Goal: Task Accomplishment & Management: Manage account settings

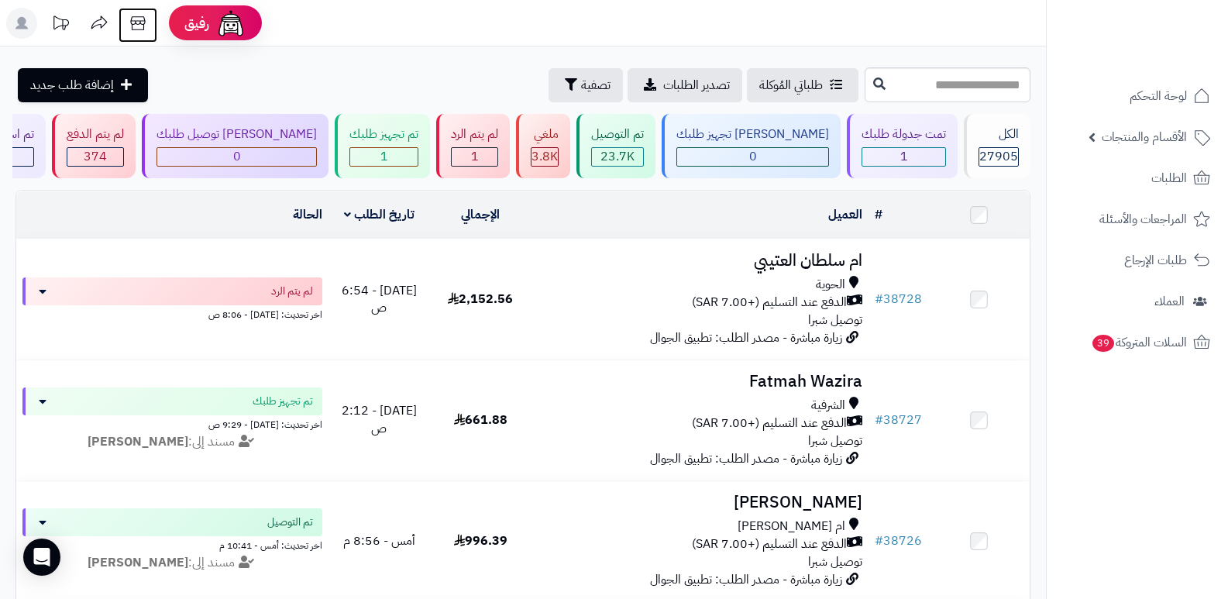
click at [136, 30] on icon at bounding box center [137, 23] width 31 height 31
click at [16, 22] on rect at bounding box center [21, 23] width 31 height 31
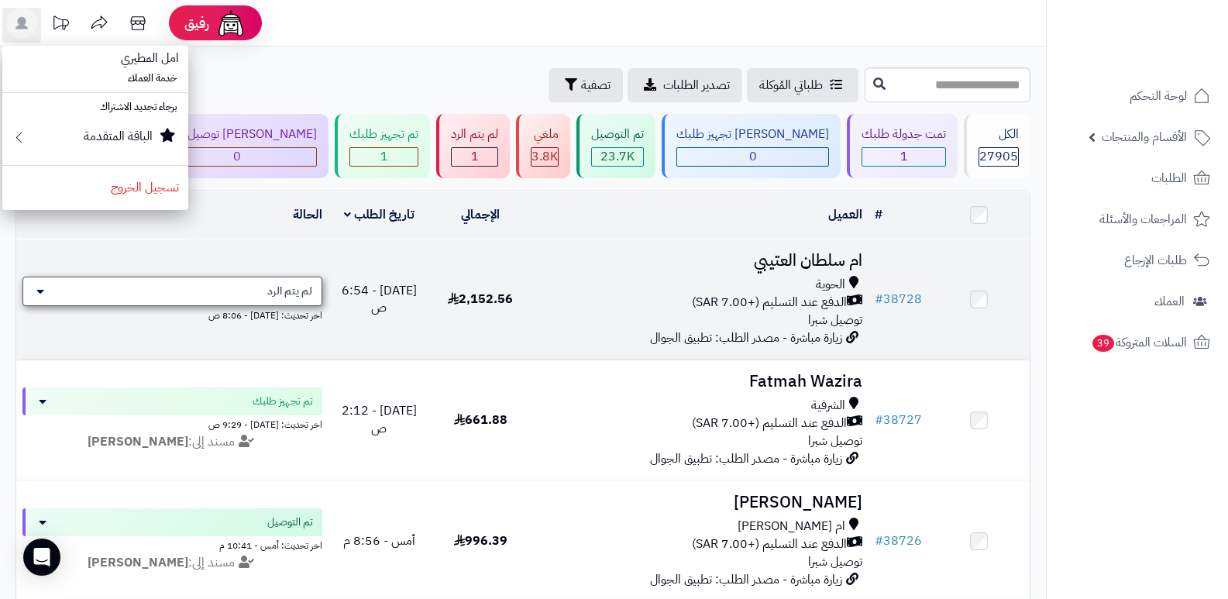
click at [207, 295] on div "لم يتم الرد" at bounding box center [172, 291] width 300 height 29
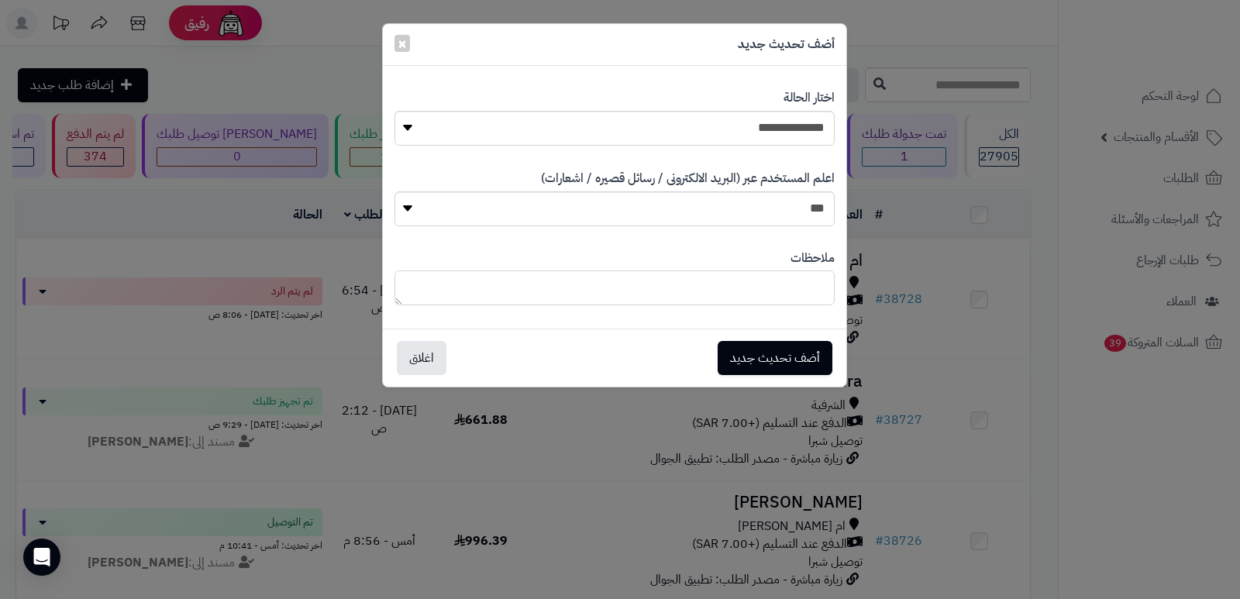
click at [788, 284] on textarea at bounding box center [614, 287] width 440 height 35
type textarea "**********"
click at [740, 361] on button "أضف تحديث جديد" at bounding box center [774, 357] width 115 height 34
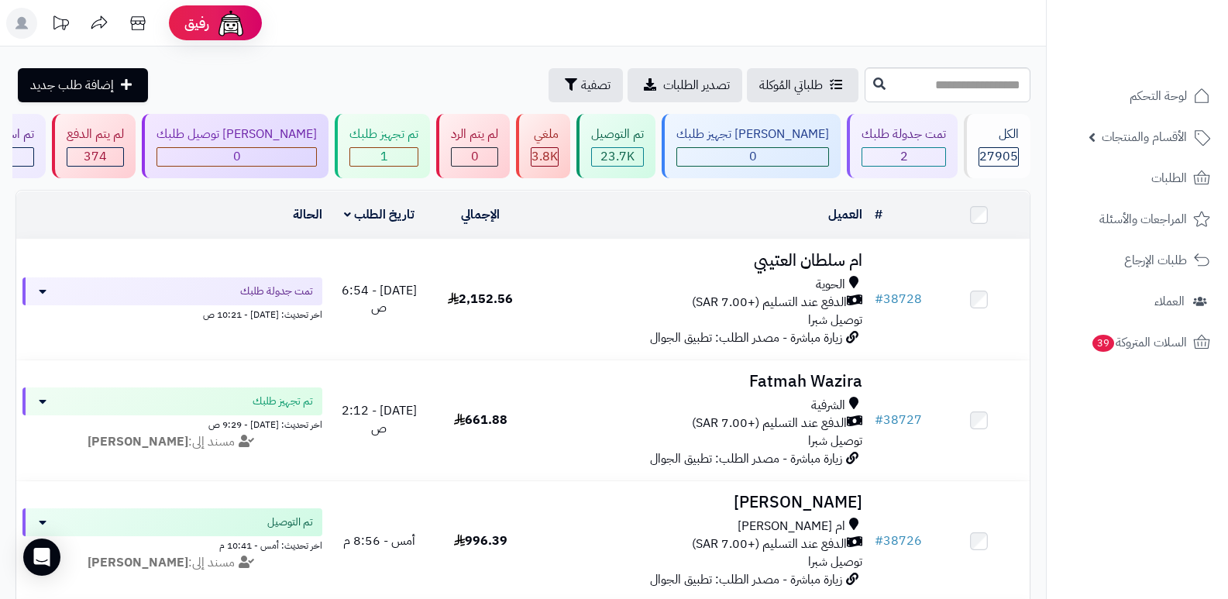
drag, startPoint x: 0, startPoint y: 0, endPoint x: 275, endPoint y: 280, distance: 392.3
click at [275, 280] on div "تمت جدولة طلبك" at bounding box center [172, 291] width 300 height 28
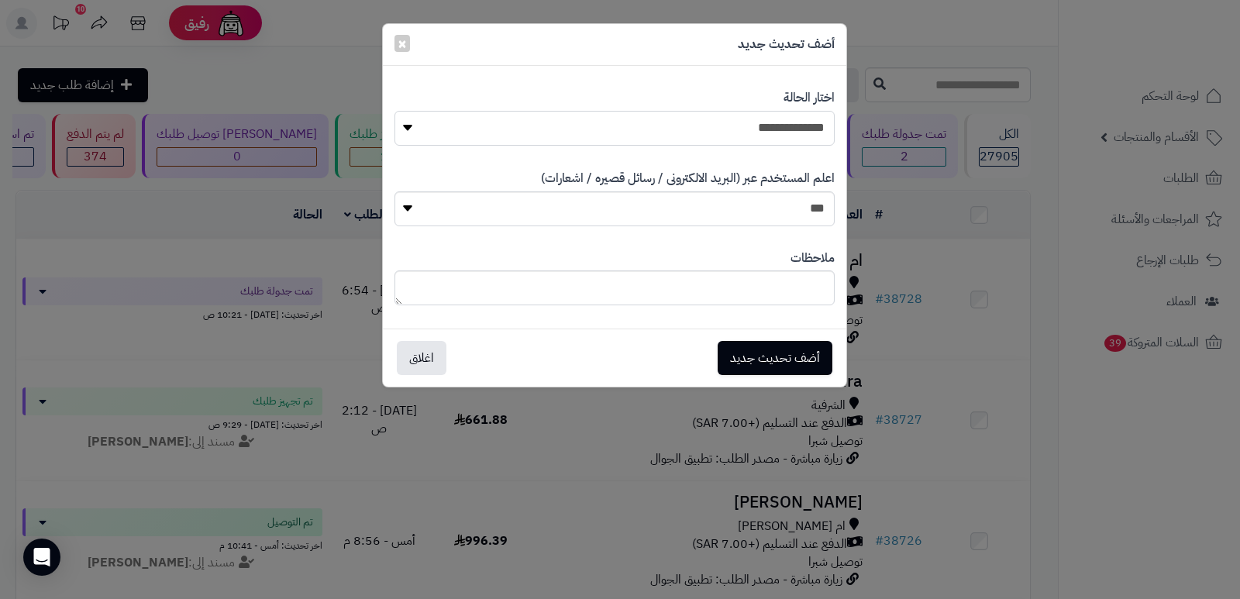
click at [767, 126] on select "**********" at bounding box center [614, 128] width 440 height 35
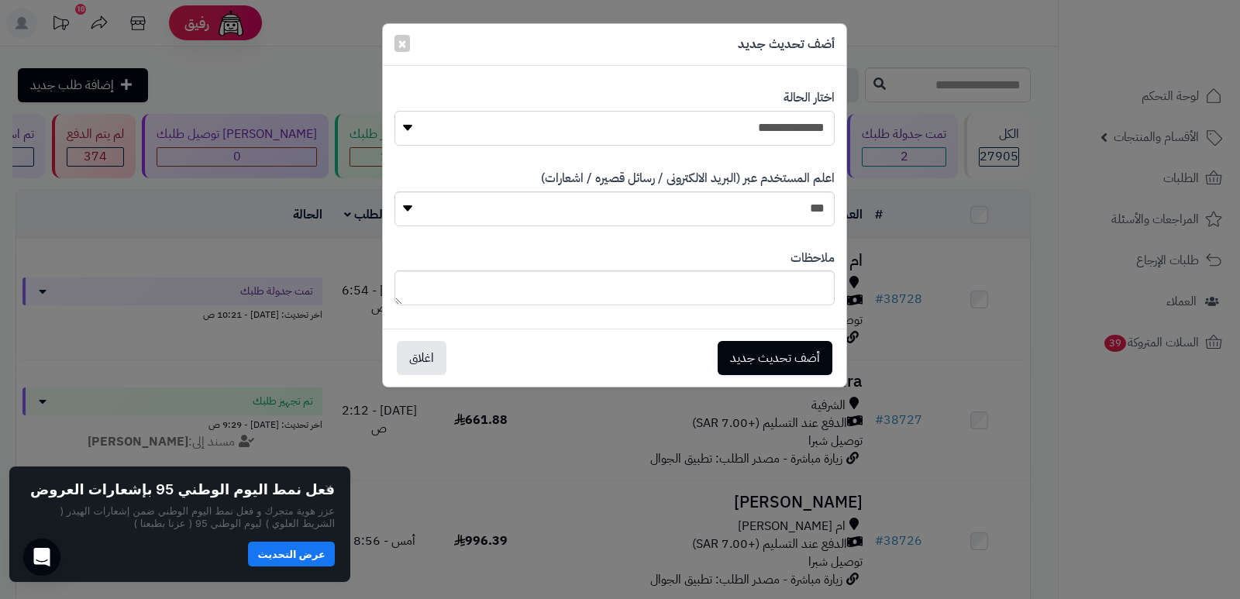
select select "*"
click at [394, 111] on select "**********" at bounding box center [614, 128] width 440 height 35
click at [814, 290] on textarea at bounding box center [614, 287] width 440 height 35
type textarea "*********"
click at [788, 359] on button "أضف تحديث جديد" at bounding box center [774, 357] width 115 height 34
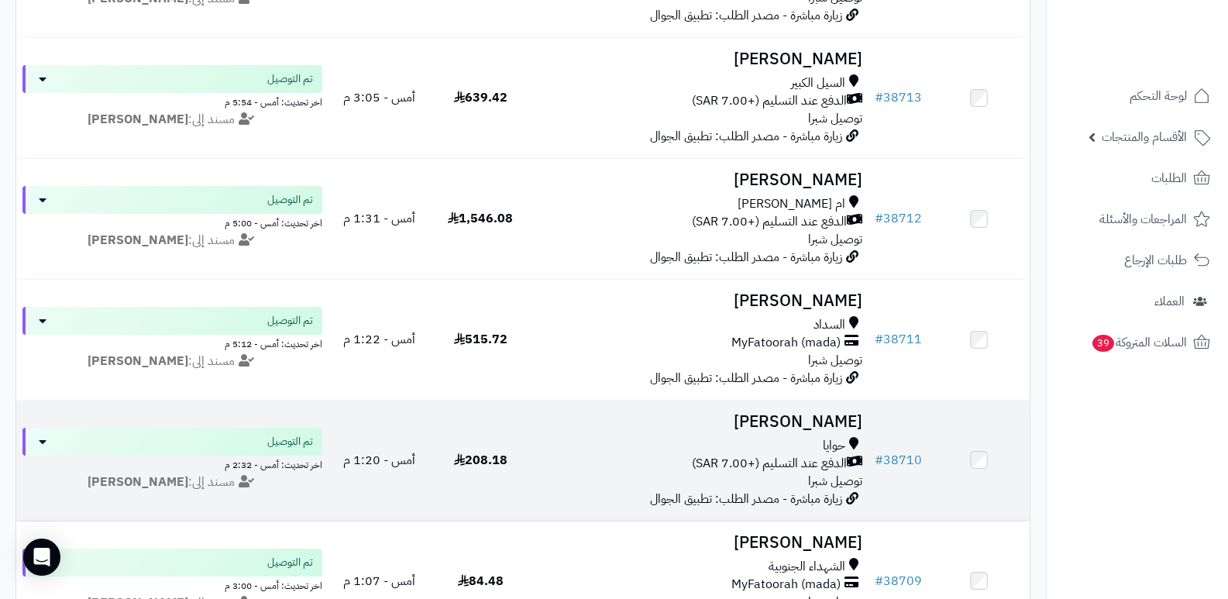
scroll to position [1162, 0]
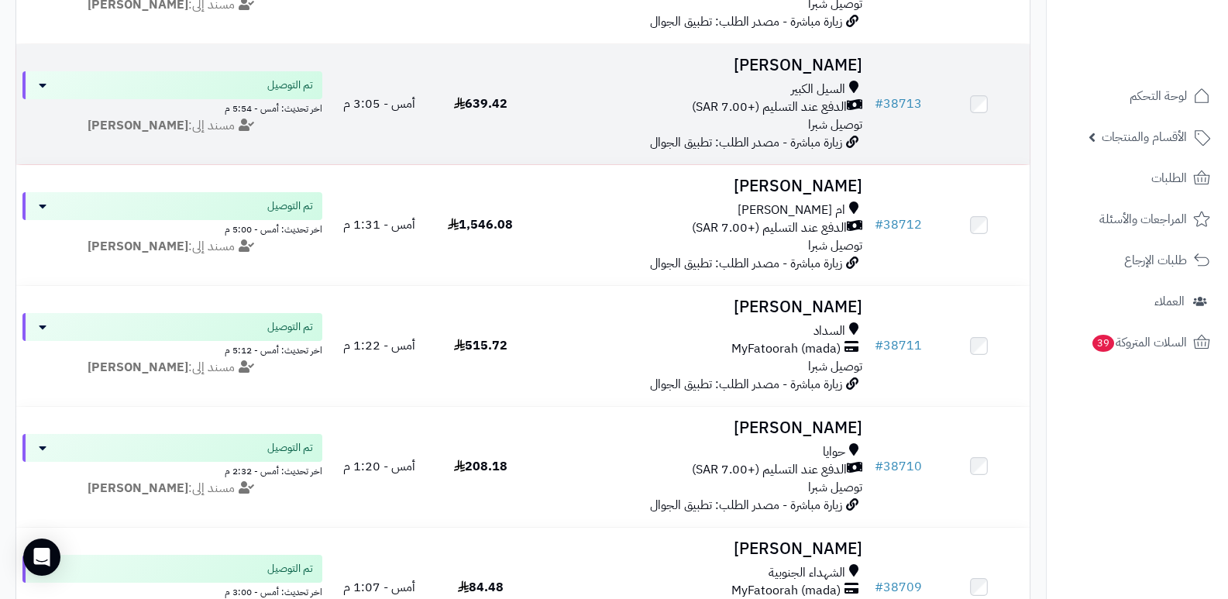
click at [834, 61] on h3 "[PERSON_NAME]" at bounding box center [700, 66] width 325 height 18
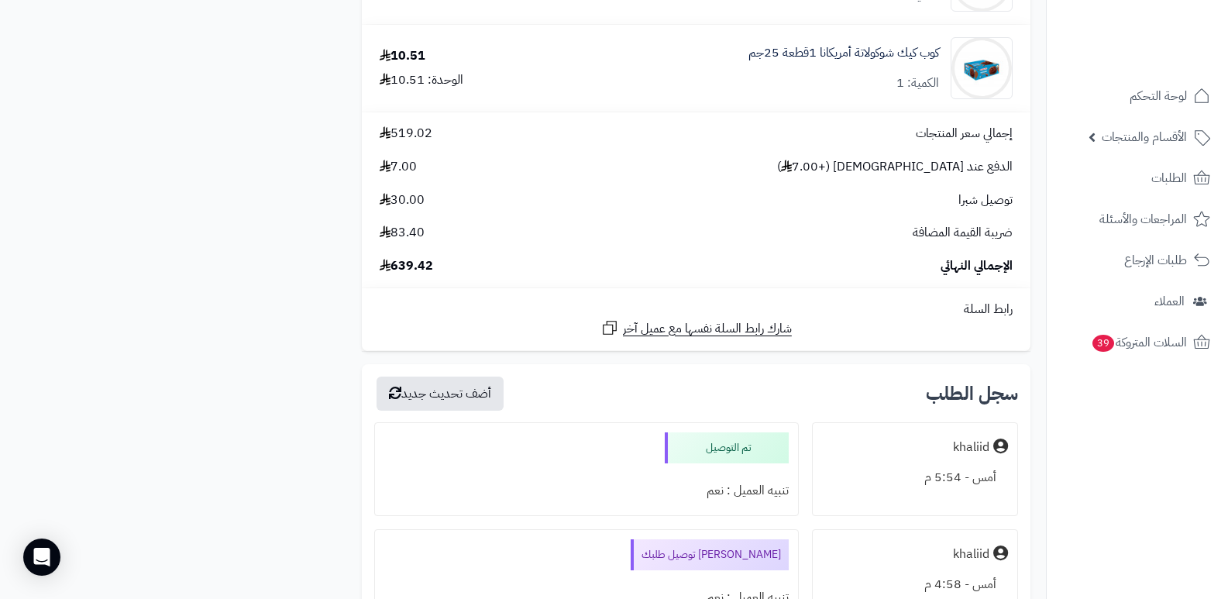
scroll to position [2634, 0]
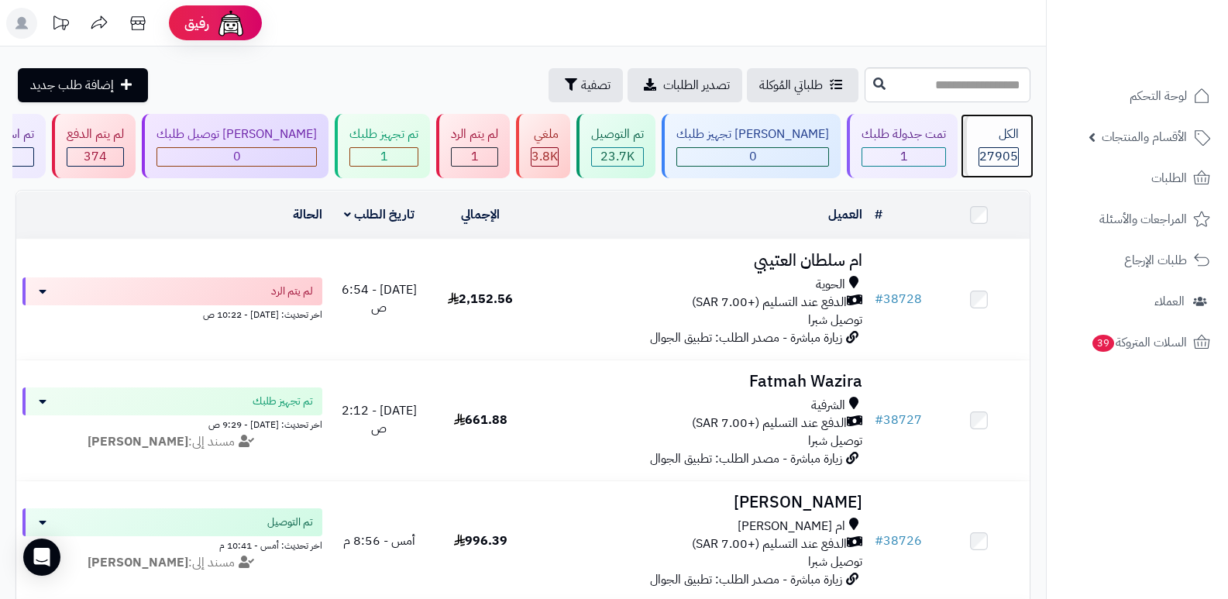
click at [979, 150] on div "27905" at bounding box center [998, 157] width 39 height 18
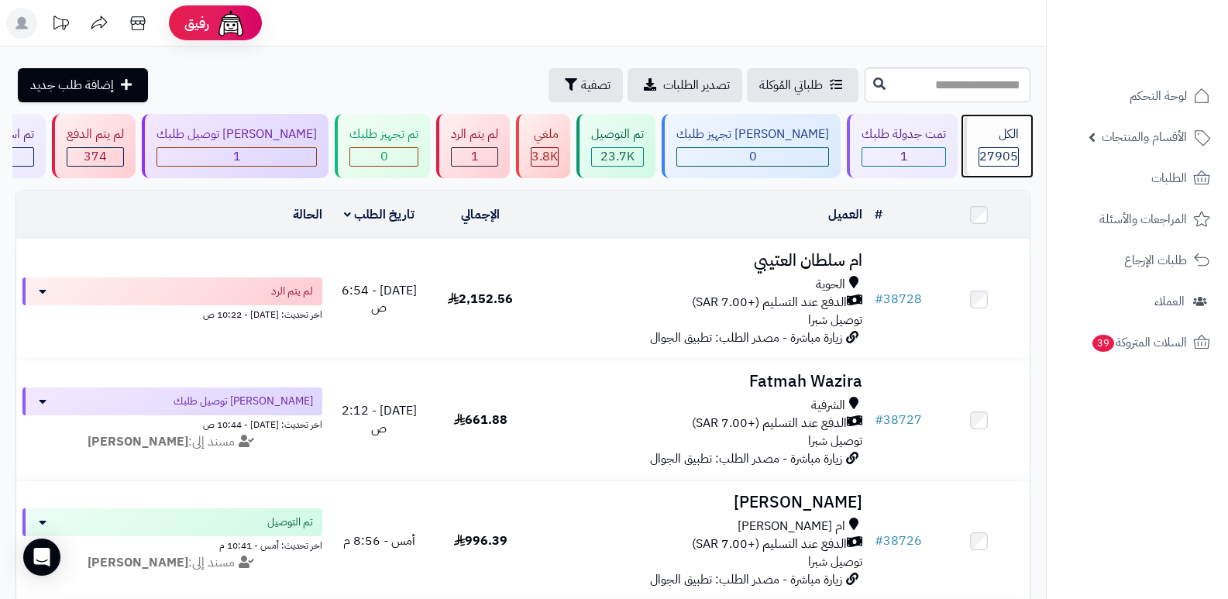
click at [1005, 143] on div "الكل 27905" at bounding box center [997, 146] width 67 height 64
click at [972, 159] on div "الكل 27905" at bounding box center [997, 146] width 67 height 64
click at [979, 158] on div "27905" at bounding box center [999, 156] width 40 height 19
click at [1002, 146] on div "الكل 27905" at bounding box center [997, 146] width 67 height 64
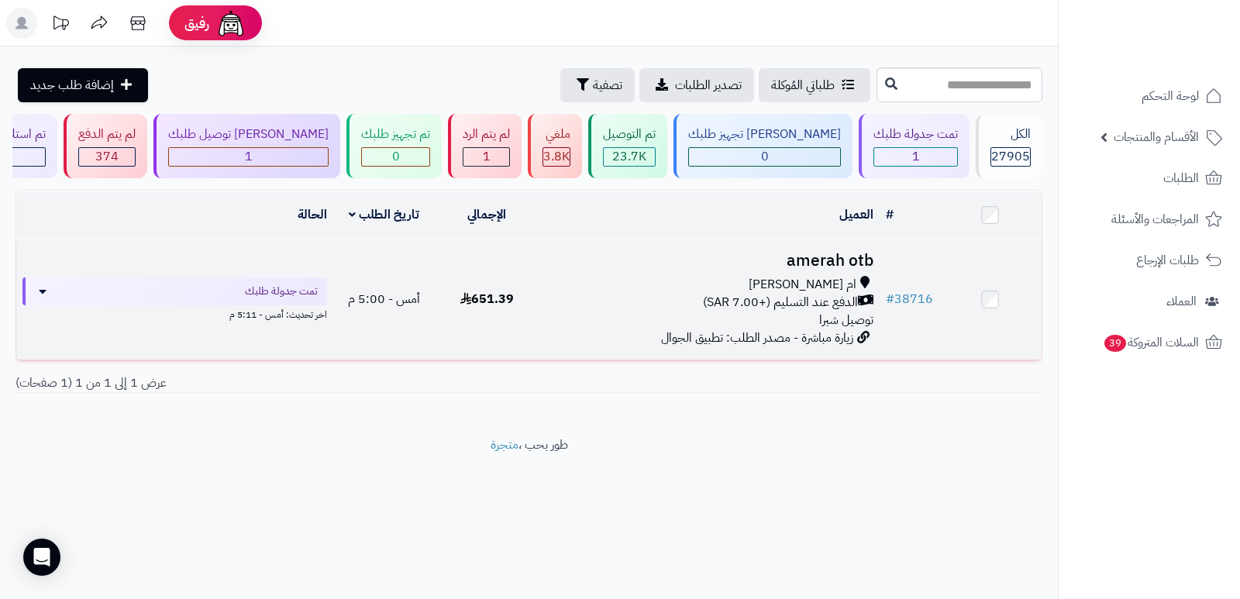
click at [841, 259] on h3 "amerah otb" at bounding box center [708, 261] width 329 height 18
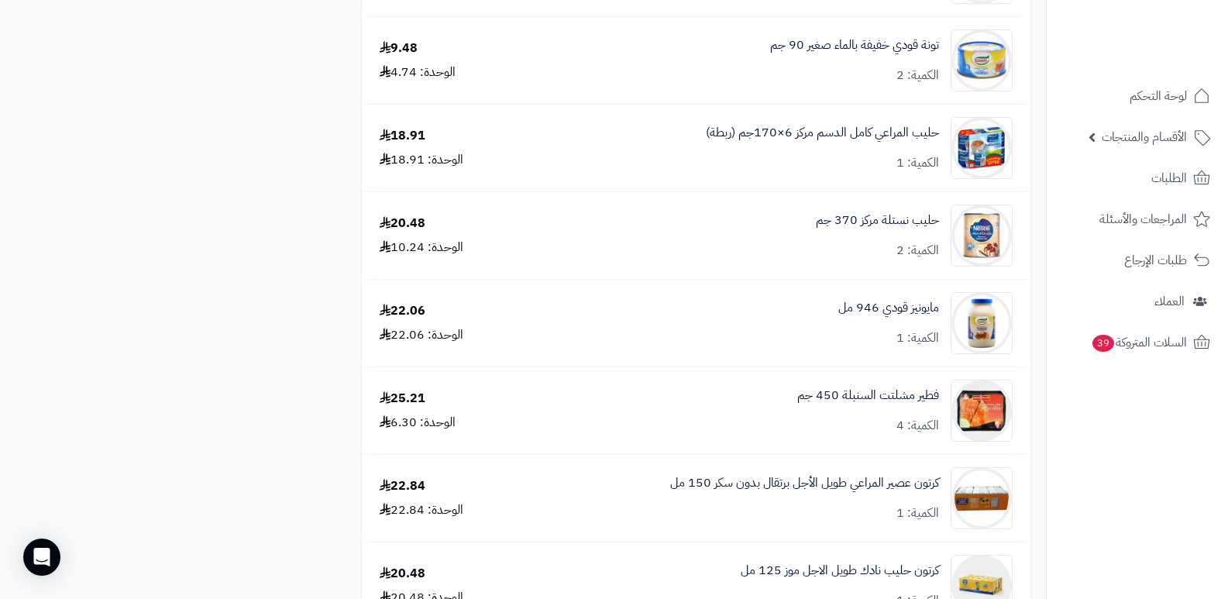
scroll to position [1705, 0]
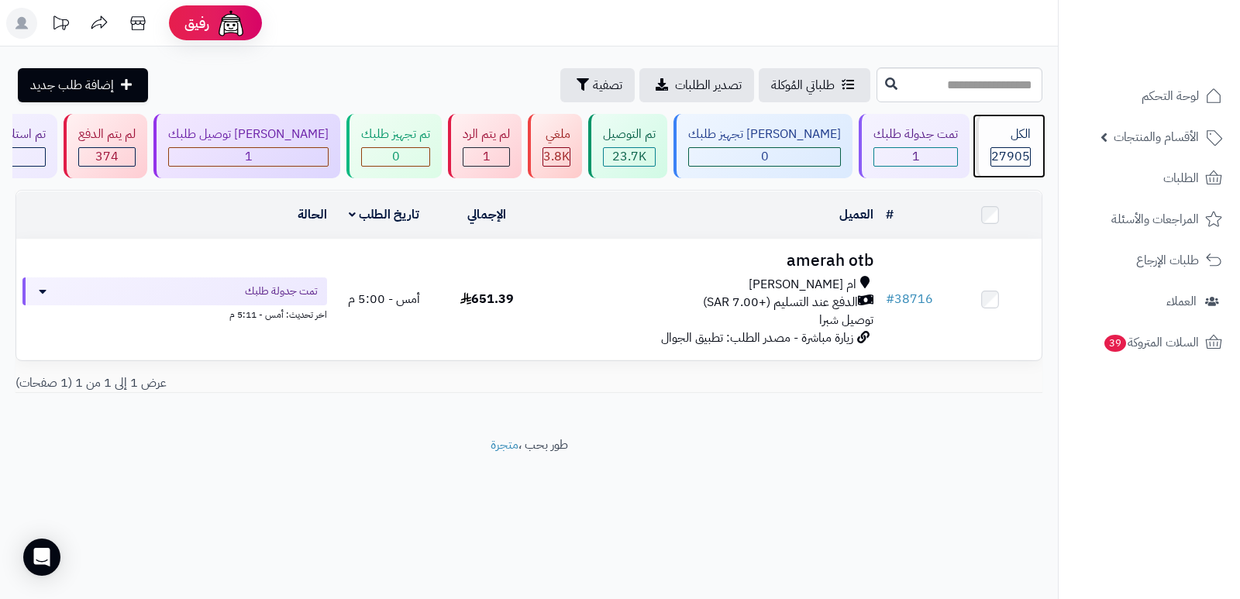
click at [1016, 139] on div "الكل" at bounding box center [1010, 135] width 40 height 18
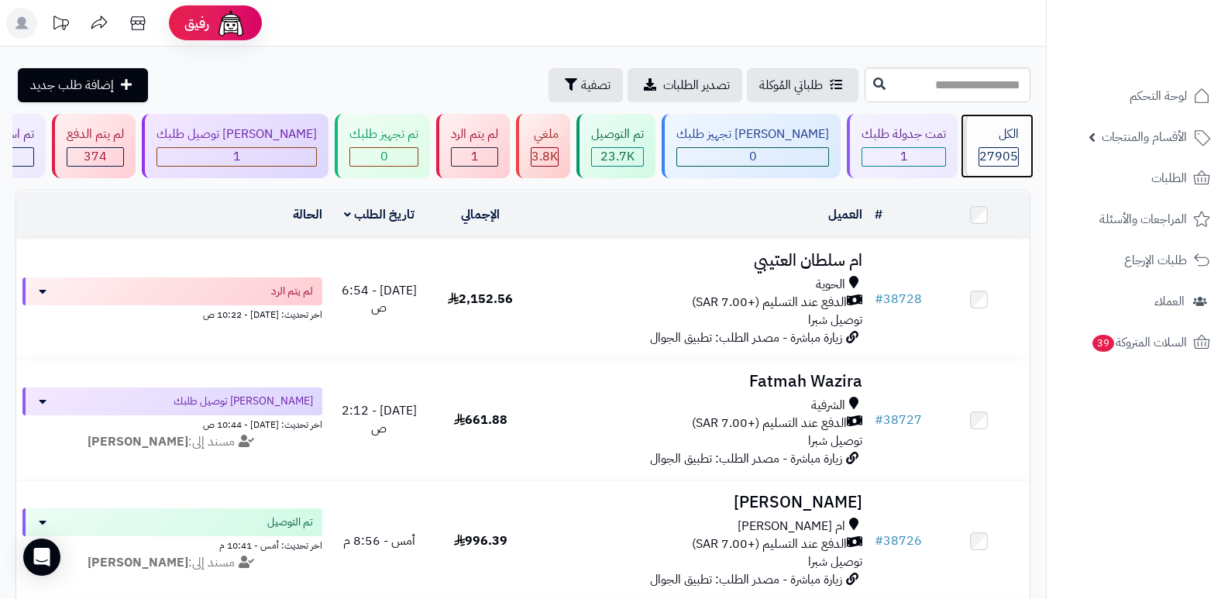
click at [988, 144] on div "الكل 27905" at bounding box center [997, 146] width 67 height 64
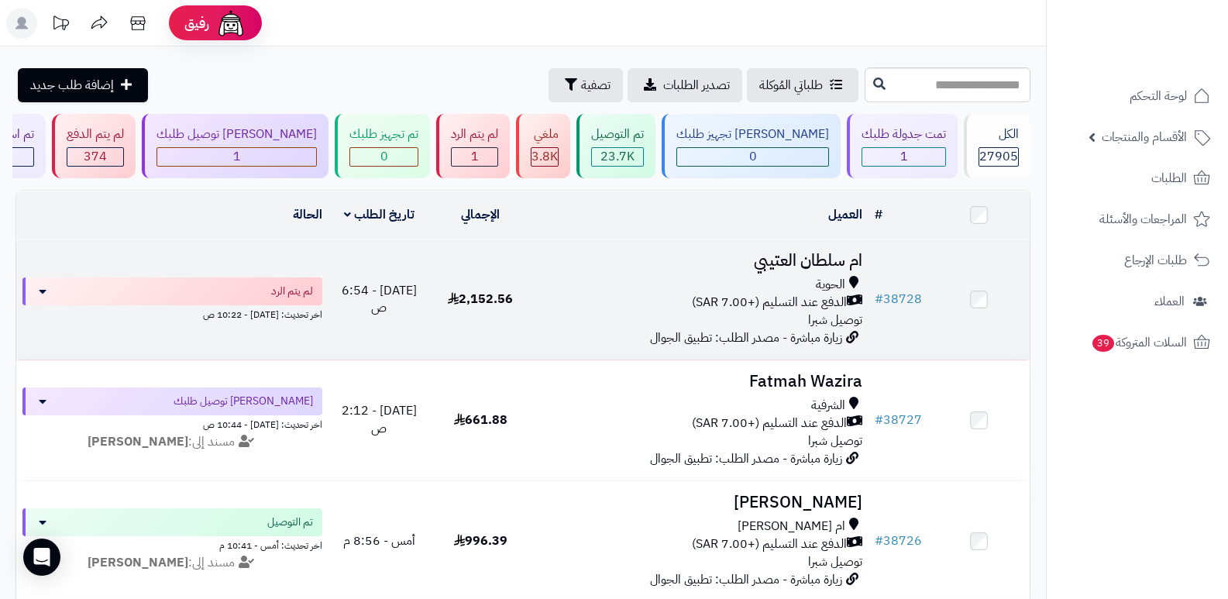
click at [806, 262] on h3 "ام سلطان العتيبي" at bounding box center [700, 261] width 325 height 18
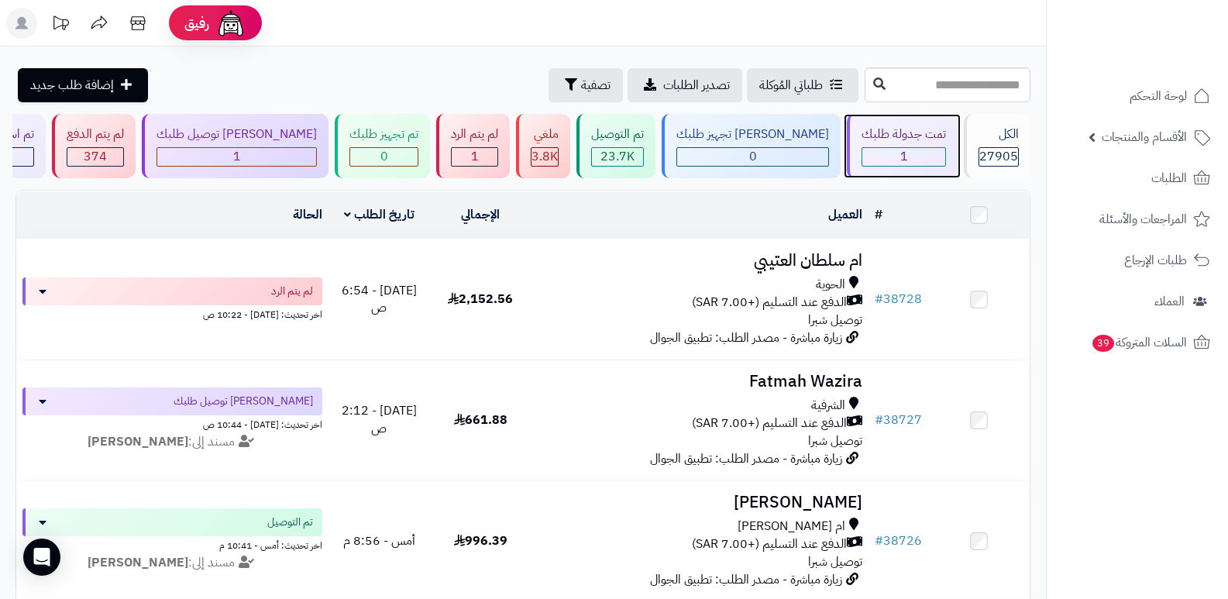
click at [902, 138] on div "تمت جدولة طلبك" at bounding box center [904, 135] width 84 height 18
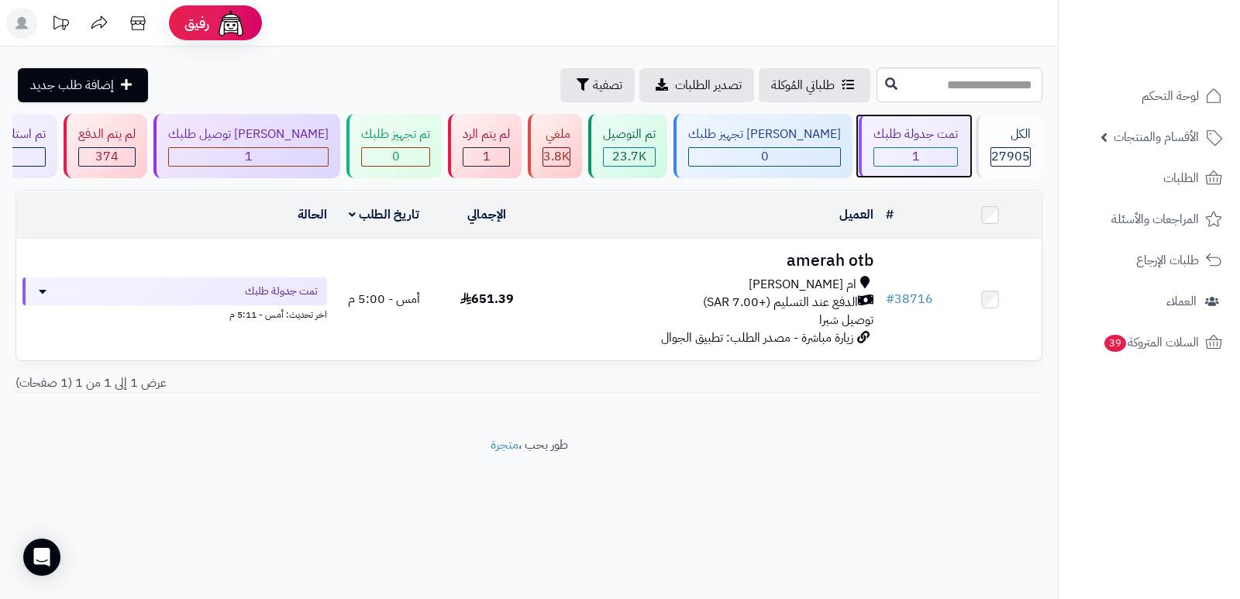
click at [891, 164] on div "1" at bounding box center [915, 157] width 83 height 18
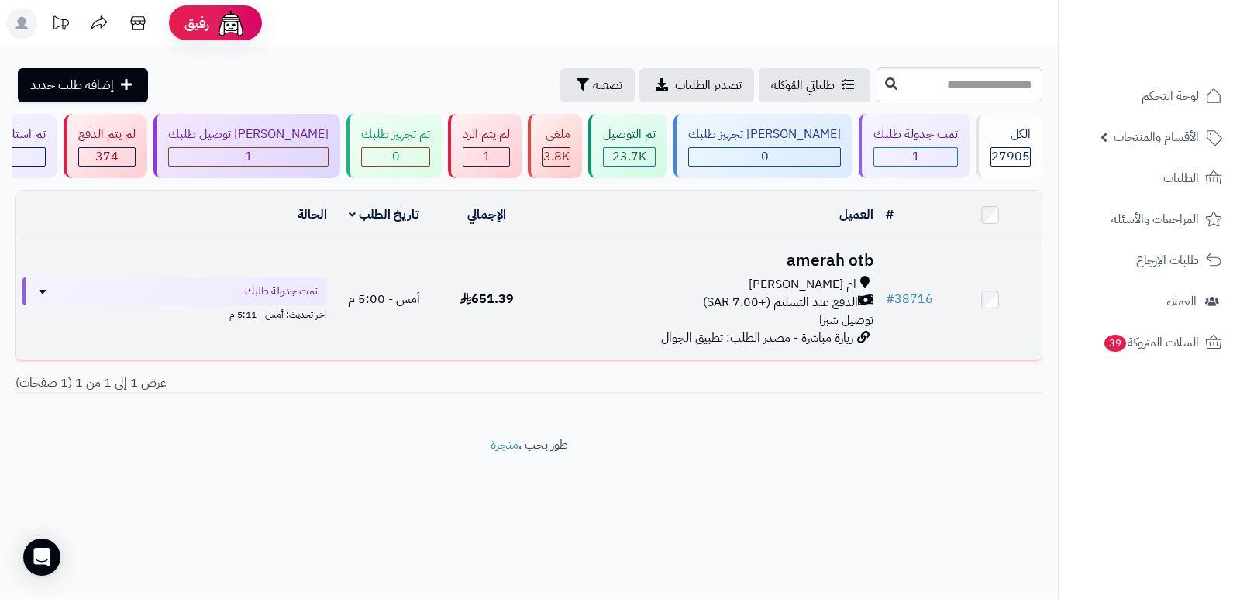
click at [840, 263] on h3 "amerah otb" at bounding box center [708, 261] width 329 height 18
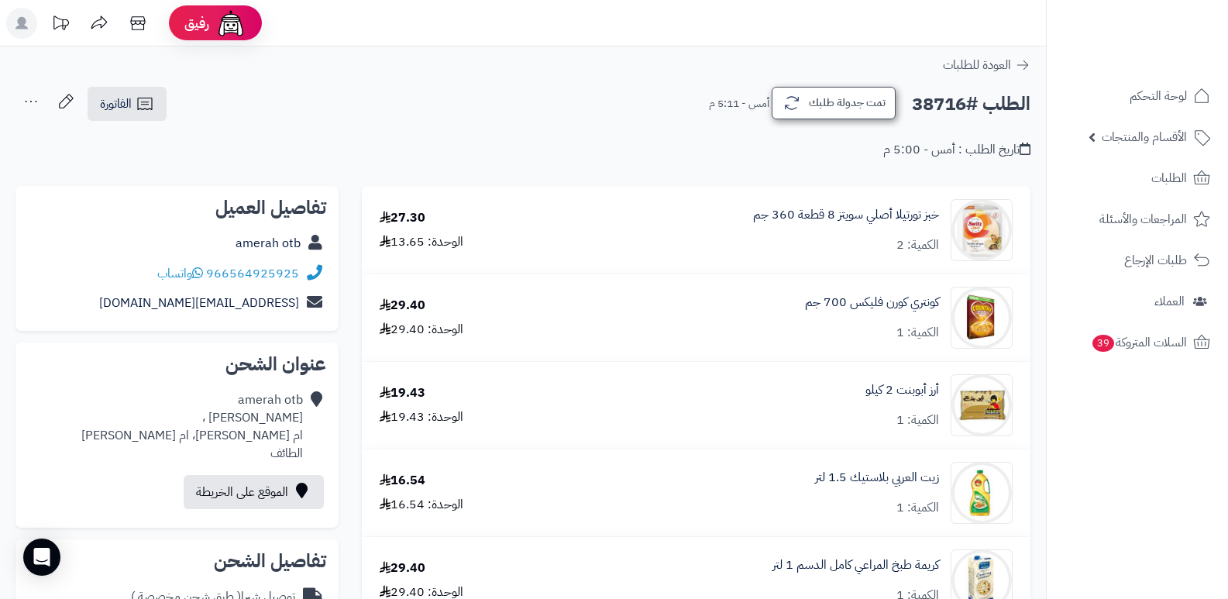
drag, startPoint x: 819, startPoint y: 86, endPoint x: 824, endPoint y: 92, distance: 8.2
click at [820, 86] on div "الطلب #38716 تمت جدولة طلبك أمس - 5:11 م الفاتورة طباعة الفاتورة إرسال الفاتورة…" at bounding box center [522, 104] width 1015 height 36
click at [827, 100] on button "تمت جدولة طلبك" at bounding box center [834, 103] width 124 height 33
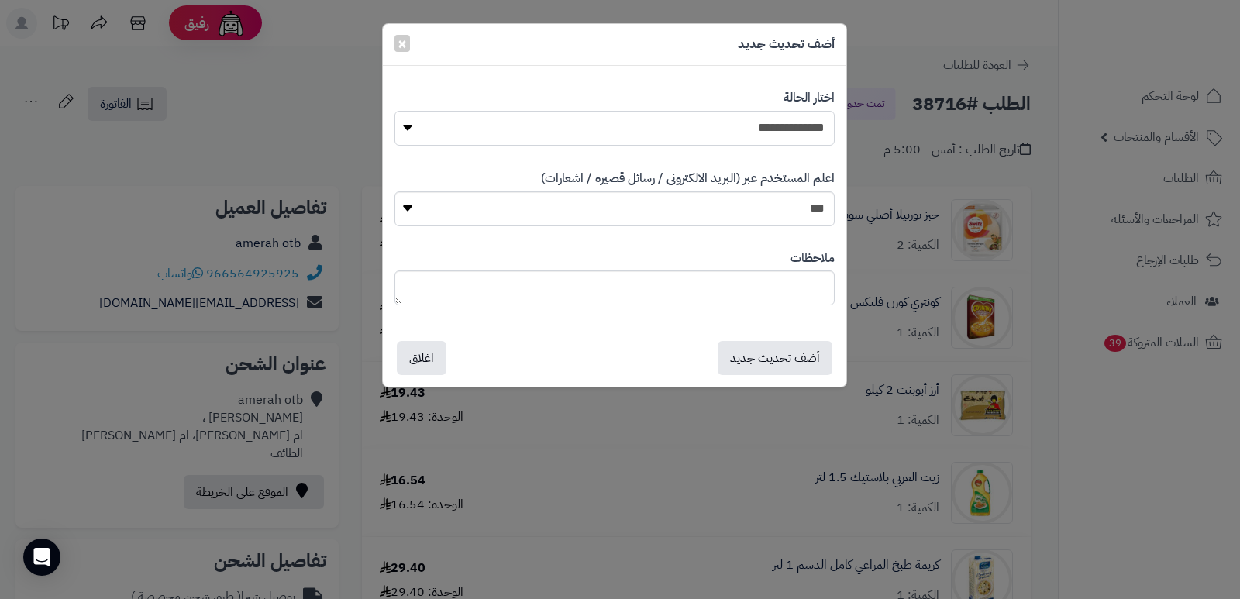
click at [793, 134] on select "**********" at bounding box center [614, 128] width 440 height 35
select select "*"
click at [394, 111] on select "**********" at bounding box center [614, 128] width 440 height 35
click at [778, 294] on textarea at bounding box center [614, 287] width 440 height 35
type textarea "***"
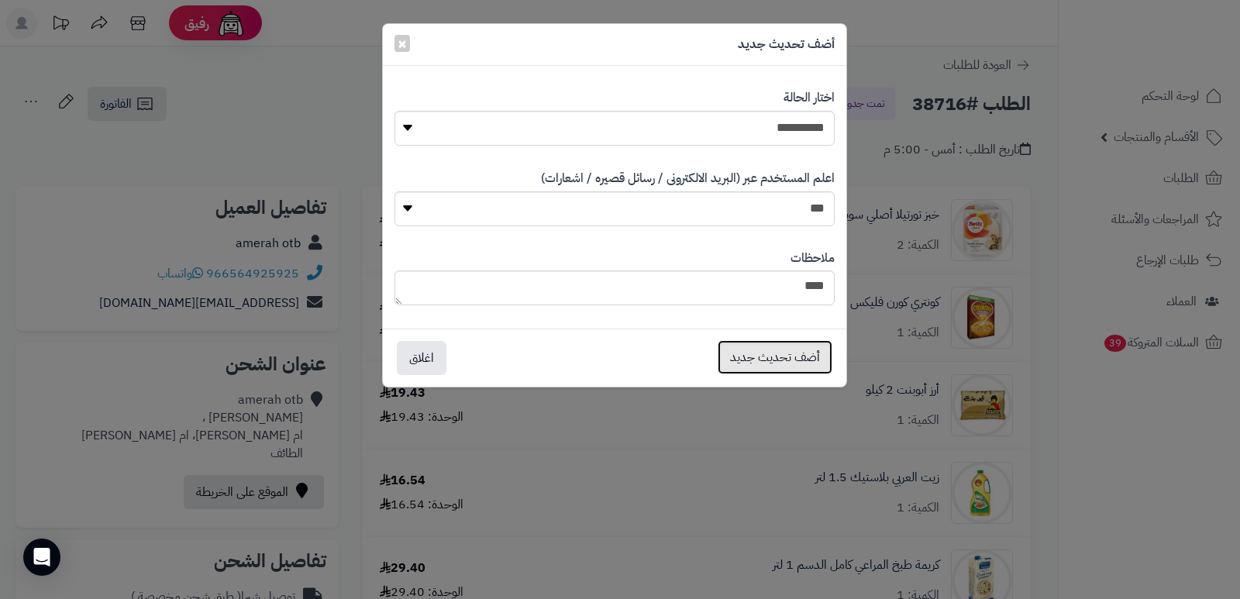
drag, startPoint x: 752, startPoint y: 358, endPoint x: 787, endPoint y: 371, distance: 37.3
click at [754, 360] on button "أضف تحديث جديد" at bounding box center [774, 357] width 115 height 34
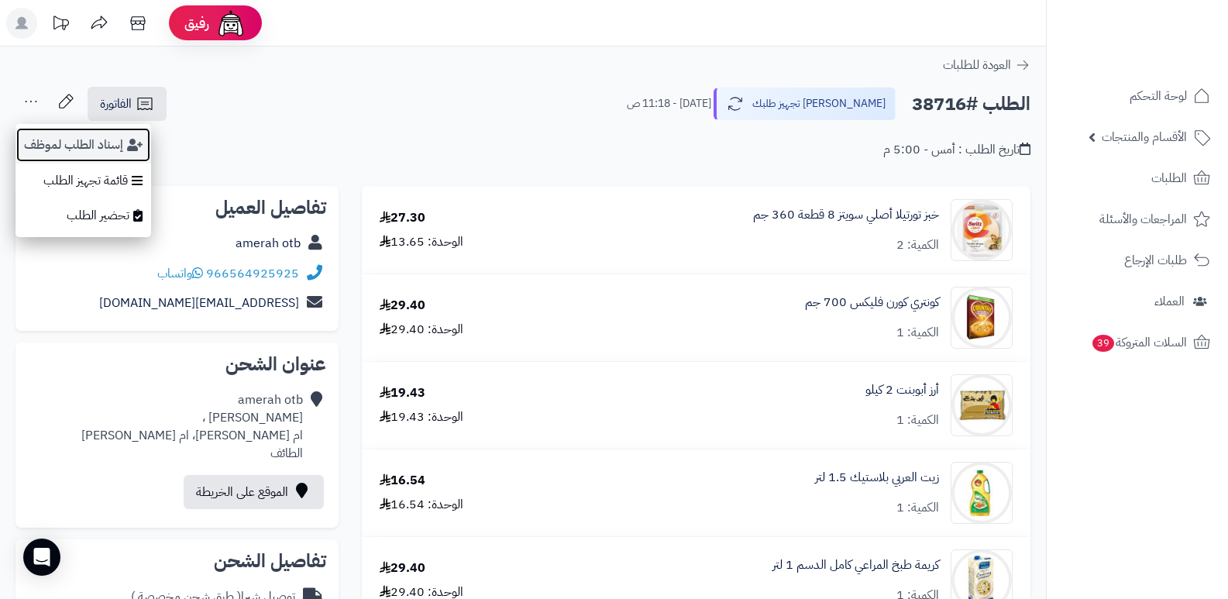
click at [67, 151] on button "إسناد الطلب لموظف" at bounding box center [83, 145] width 136 height 36
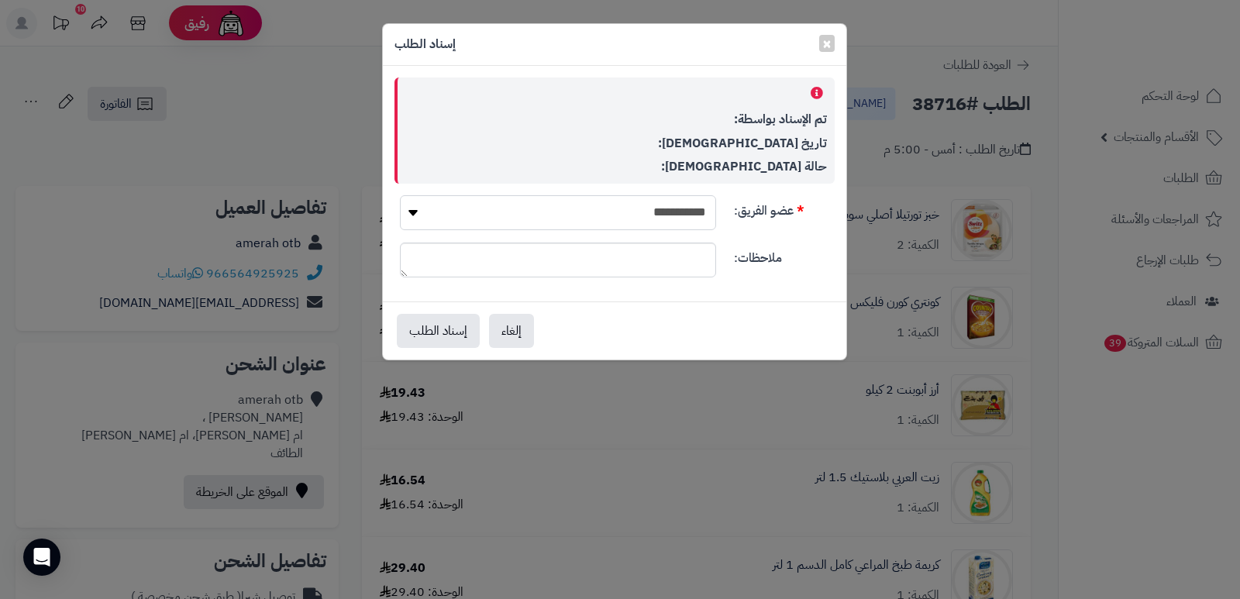
drag, startPoint x: 638, startPoint y: 211, endPoint x: 634, endPoint y: 224, distance: 13.7
click at [638, 211] on select "**********" at bounding box center [558, 212] width 316 height 35
select select "**"
click at [400, 195] on select "**********" at bounding box center [558, 212] width 316 height 35
click at [441, 333] on button "إسناد الطلب" at bounding box center [438, 330] width 83 height 34
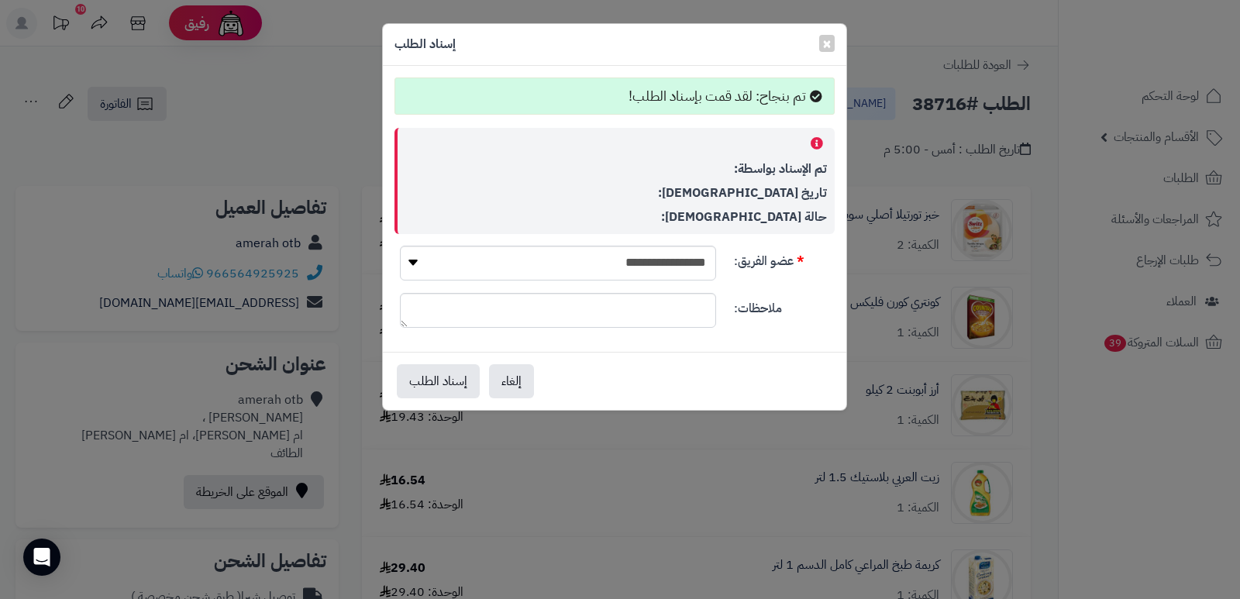
click at [1120, 514] on div "**********" at bounding box center [620, 299] width 1240 height 599
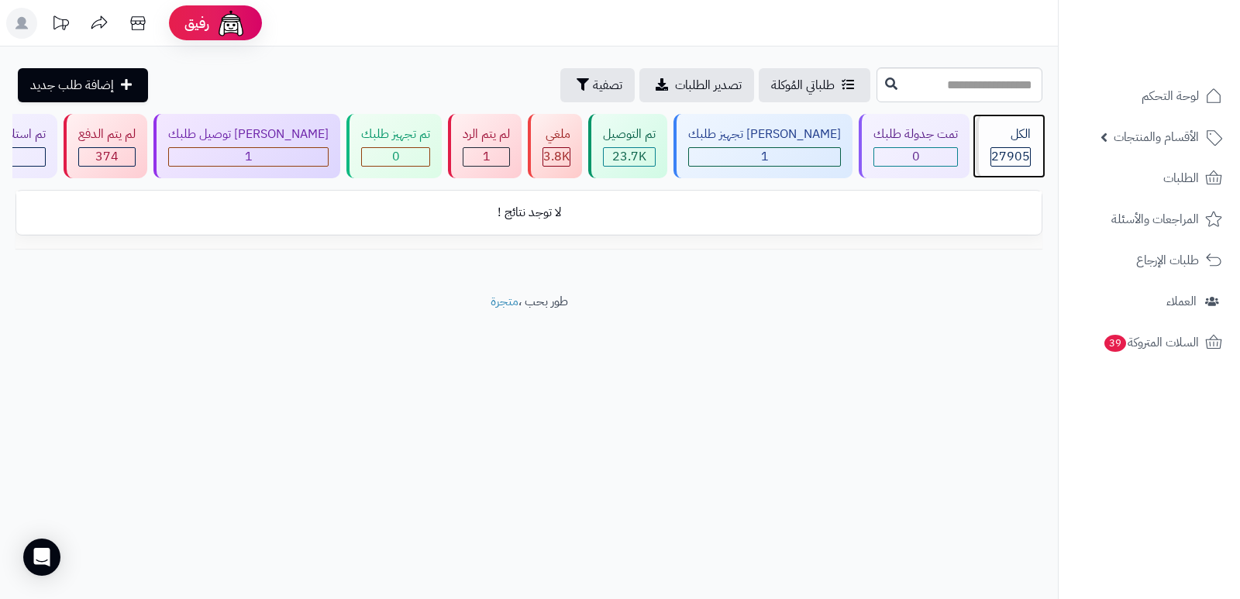
click at [1005, 132] on div "الكل" at bounding box center [1010, 135] width 40 height 18
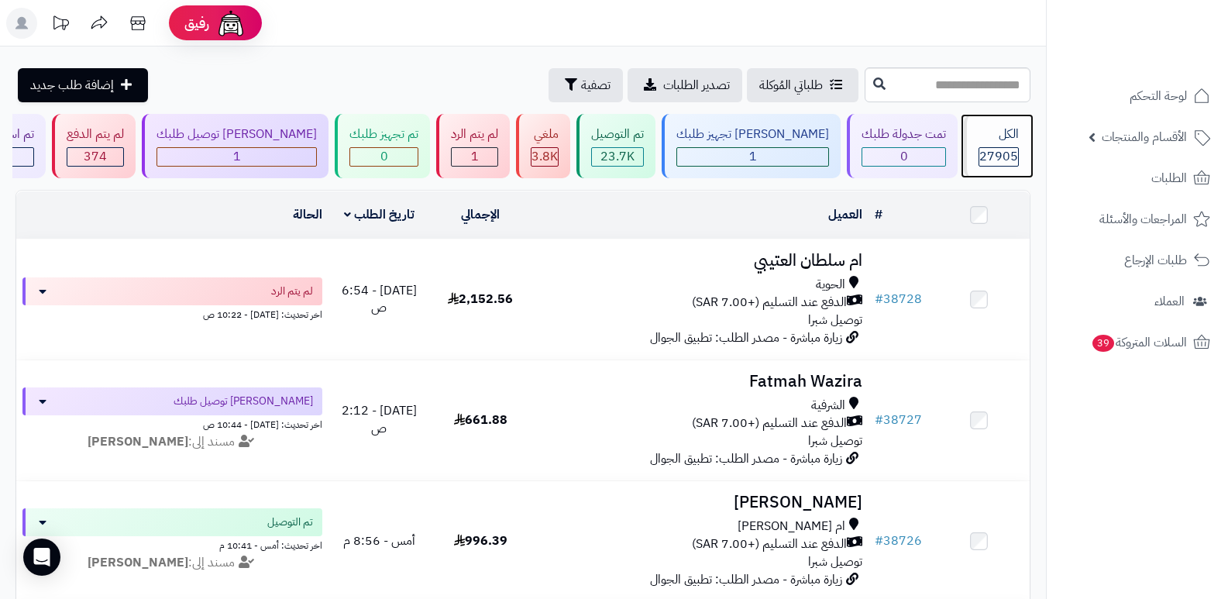
click at [986, 136] on div "الكل" at bounding box center [999, 135] width 40 height 18
click at [999, 141] on div "الكل" at bounding box center [999, 135] width 40 height 18
click at [1011, 128] on div "الكل" at bounding box center [999, 135] width 40 height 18
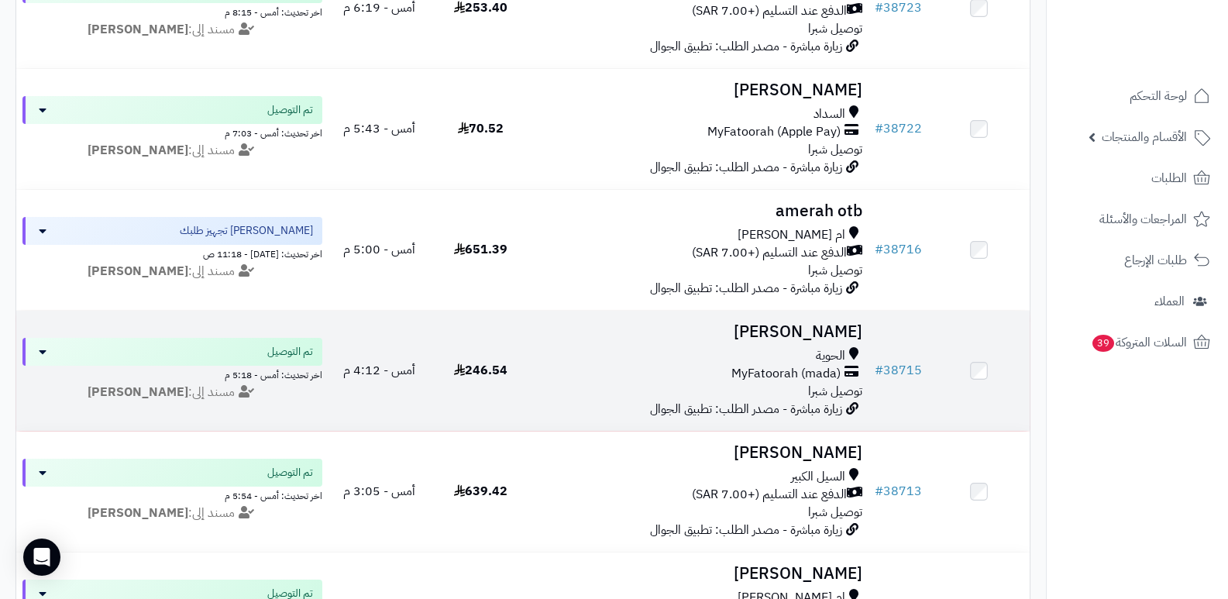
scroll to position [697, 0]
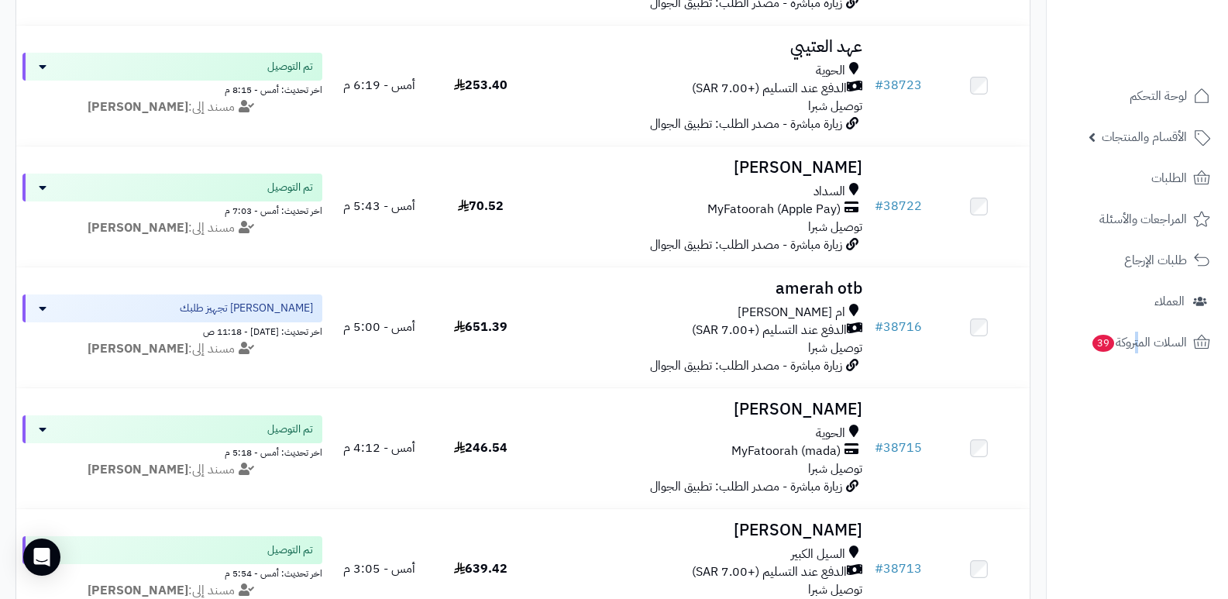
drag, startPoint x: 1140, startPoint y: 531, endPoint x: 1132, endPoint y: 529, distance: 7.9
click at [1132, 529] on nav "لوحة التحكم الأقسام والمنتجات المنتجات الأقسام الماركات مواصفات المنتجات مواصفا…" at bounding box center [1137, 318] width 182 height 599
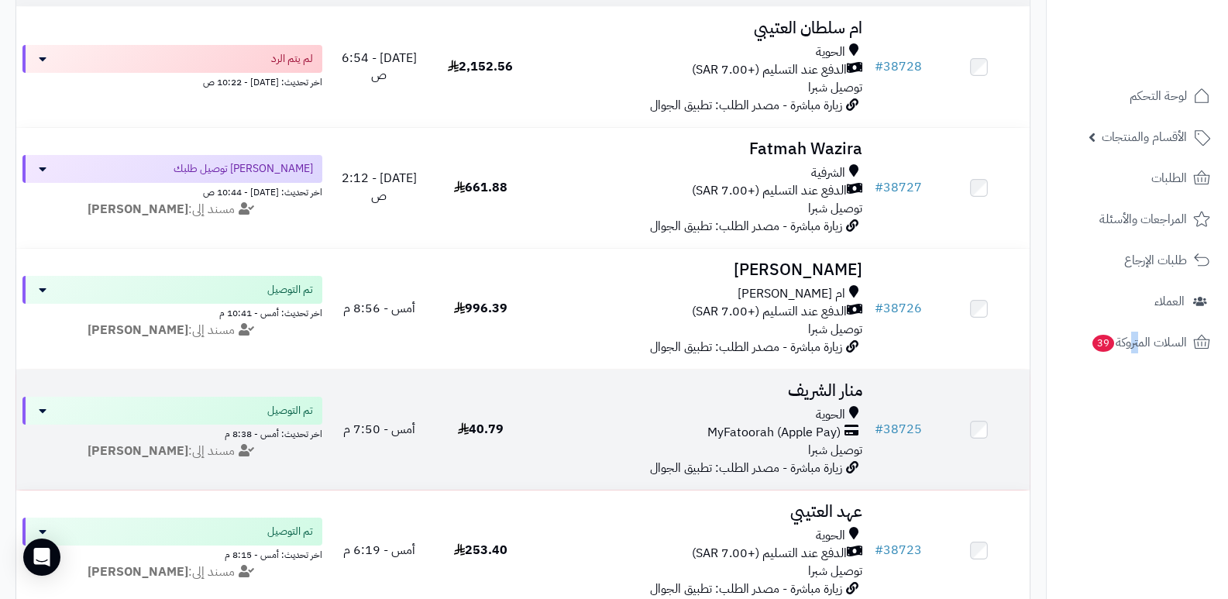
scroll to position [0, 0]
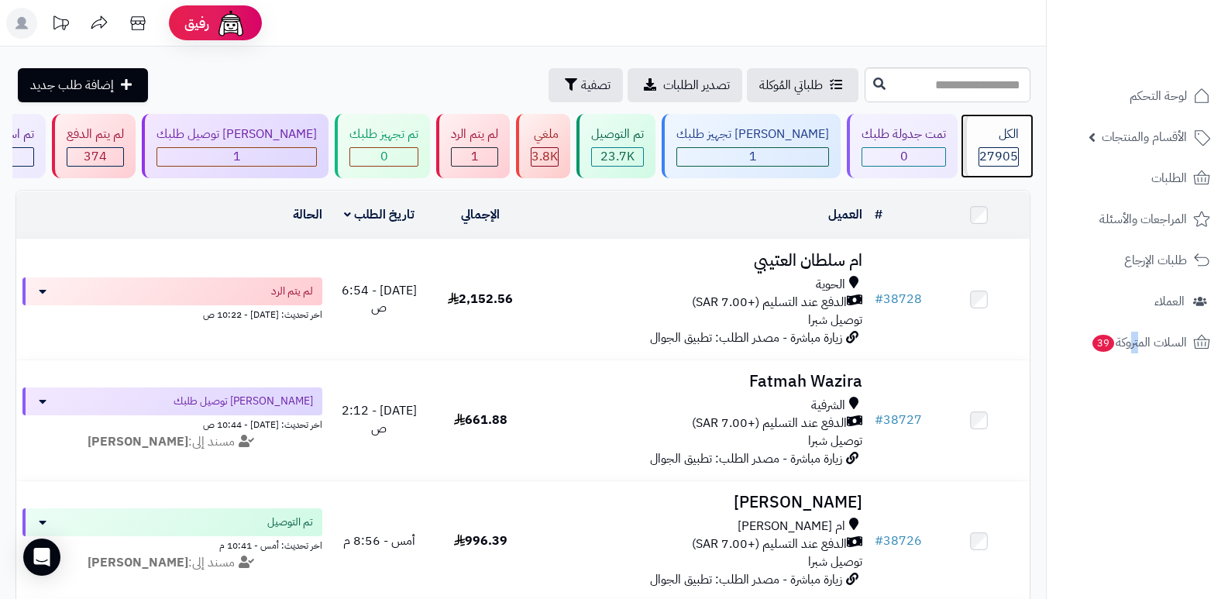
click at [984, 153] on span "27905" at bounding box center [998, 156] width 39 height 19
click at [992, 125] on div "الكل 27905" at bounding box center [997, 146] width 67 height 64
click at [1003, 151] on span "27905" at bounding box center [998, 156] width 39 height 19
click at [986, 143] on div "الكل" at bounding box center [999, 135] width 40 height 18
click at [979, 156] on span "27905" at bounding box center [998, 156] width 39 height 19
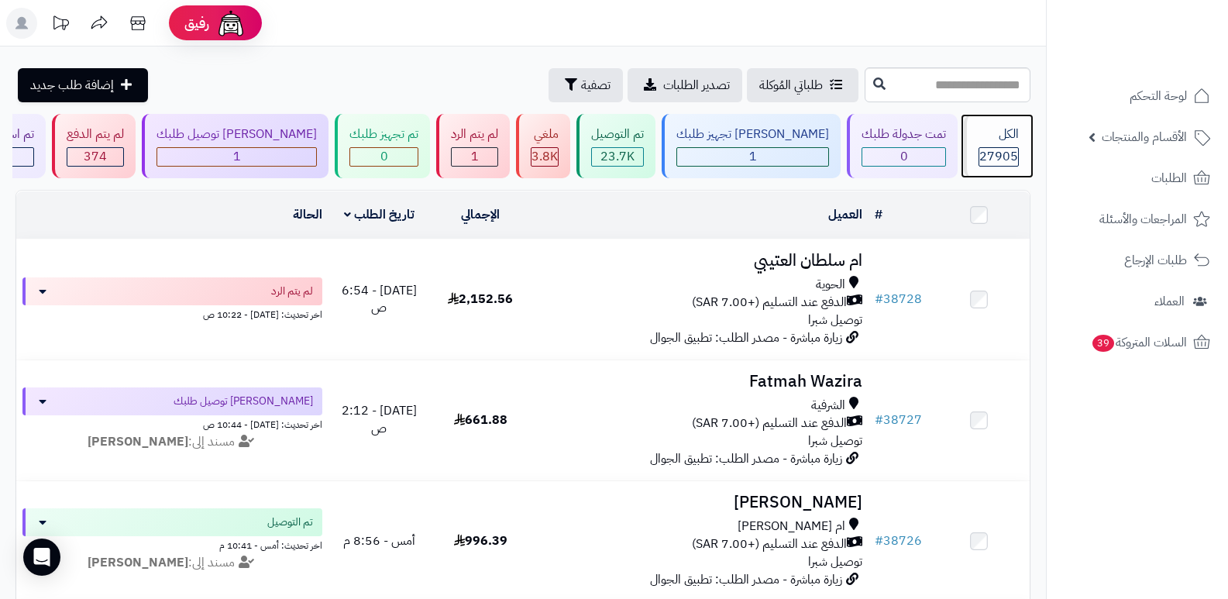
click at [1013, 151] on span "27905" at bounding box center [998, 156] width 39 height 19
click at [995, 156] on span "27905" at bounding box center [998, 156] width 39 height 19
click at [996, 156] on span "27905" at bounding box center [998, 156] width 39 height 19
click at [999, 127] on div "الكل" at bounding box center [999, 135] width 40 height 18
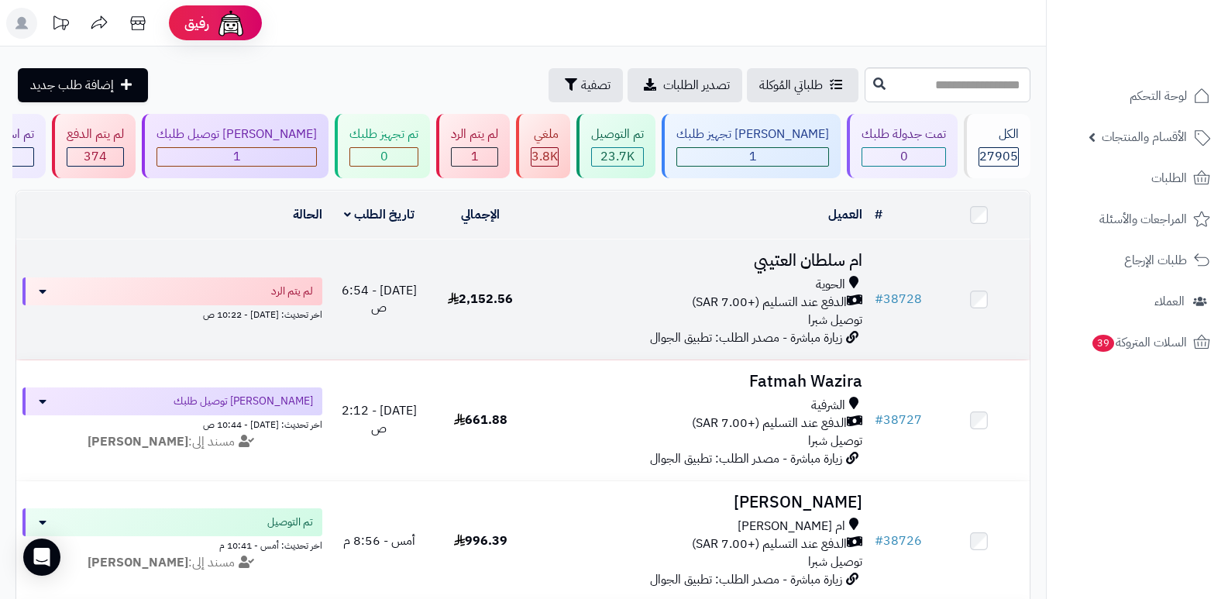
click at [783, 256] on h3 "ام سلطان العتيبي" at bounding box center [700, 261] width 325 height 18
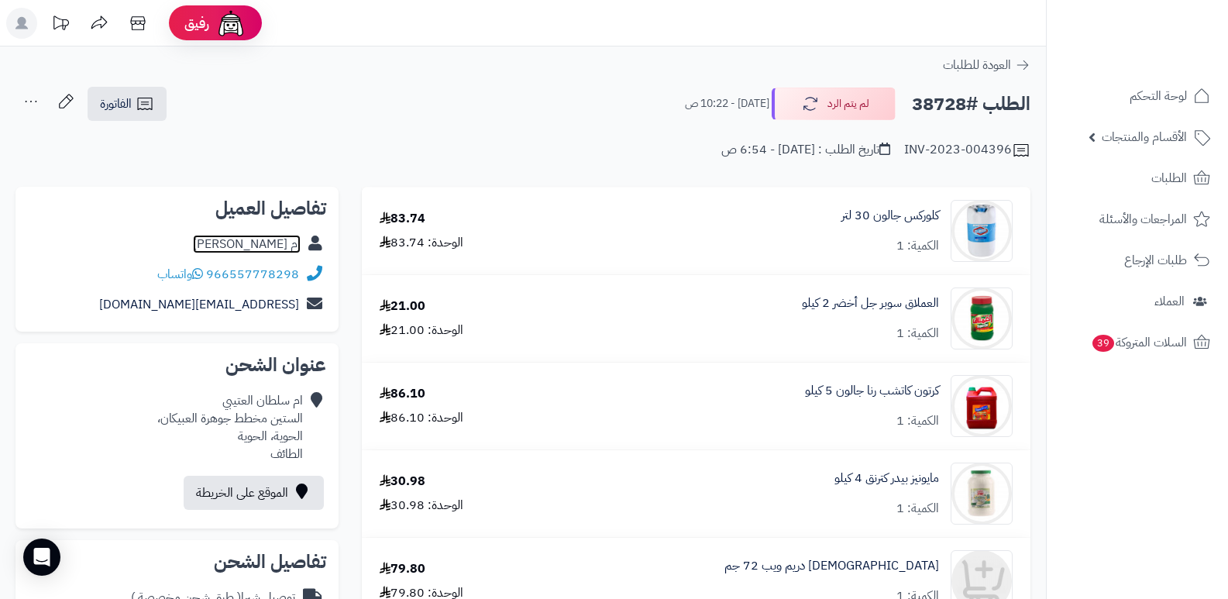
click at [281, 239] on link "ام سلطان العتيبي" at bounding box center [247, 244] width 108 height 19
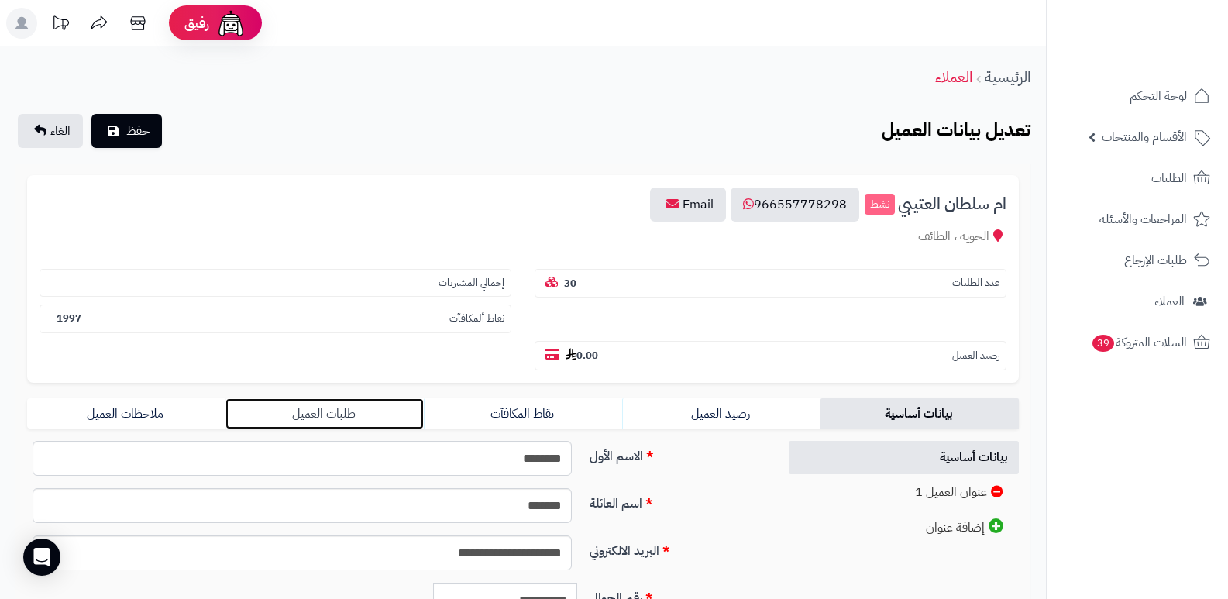
click at [343, 415] on link "طلبات العميل" at bounding box center [324, 413] width 198 height 31
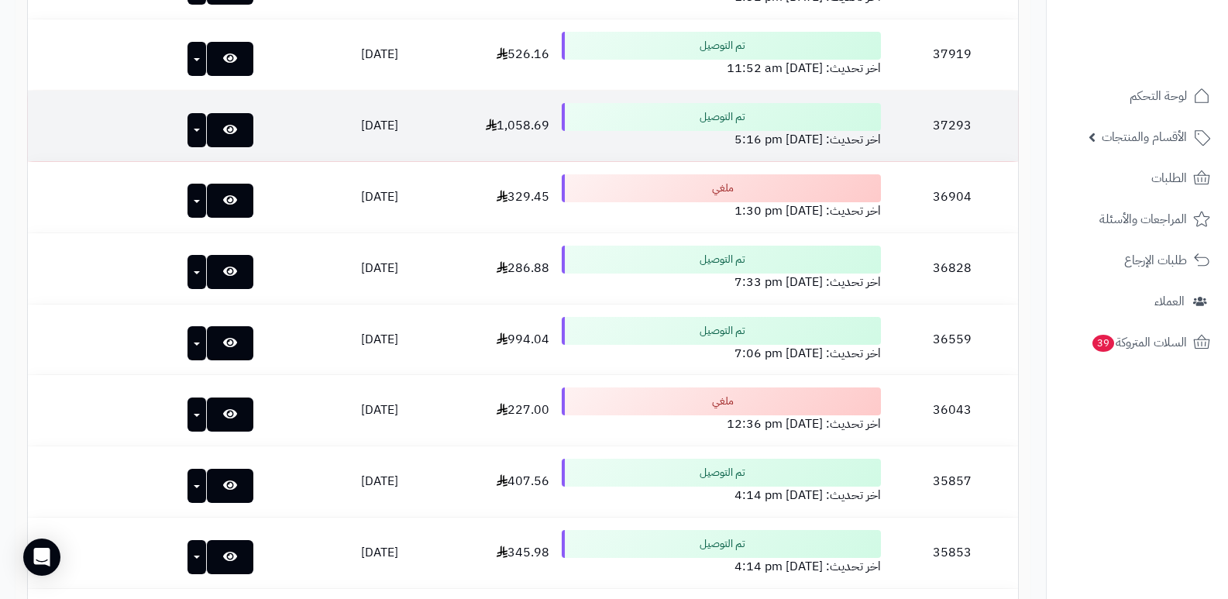
scroll to position [542, 0]
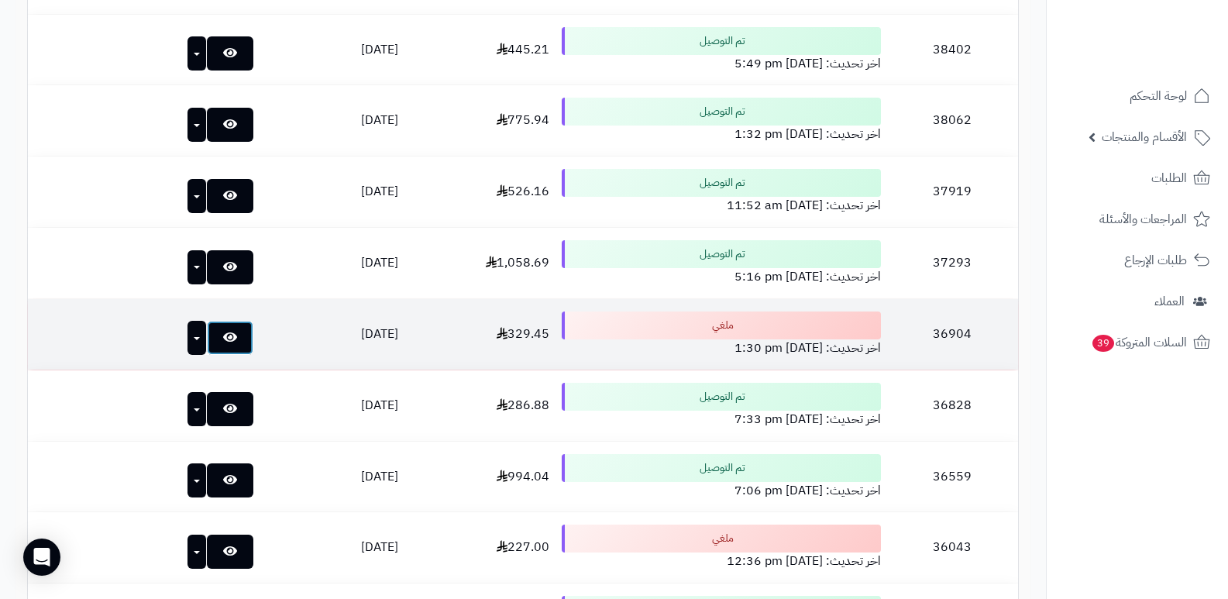
click at [223, 342] on icon at bounding box center [230, 337] width 14 height 12
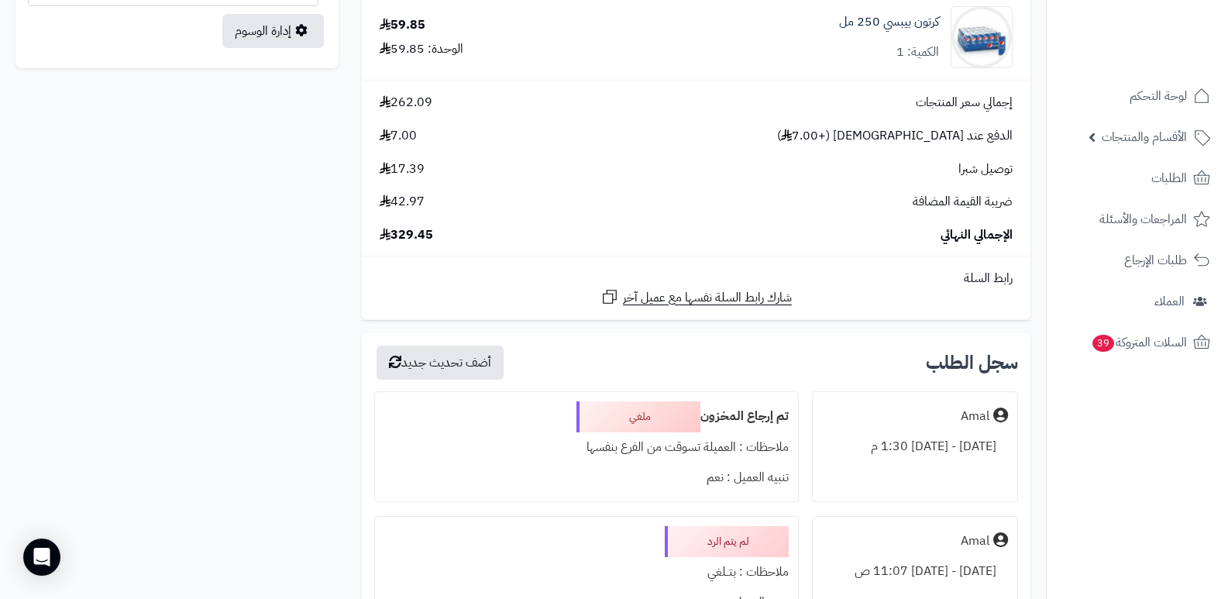
scroll to position [1085, 0]
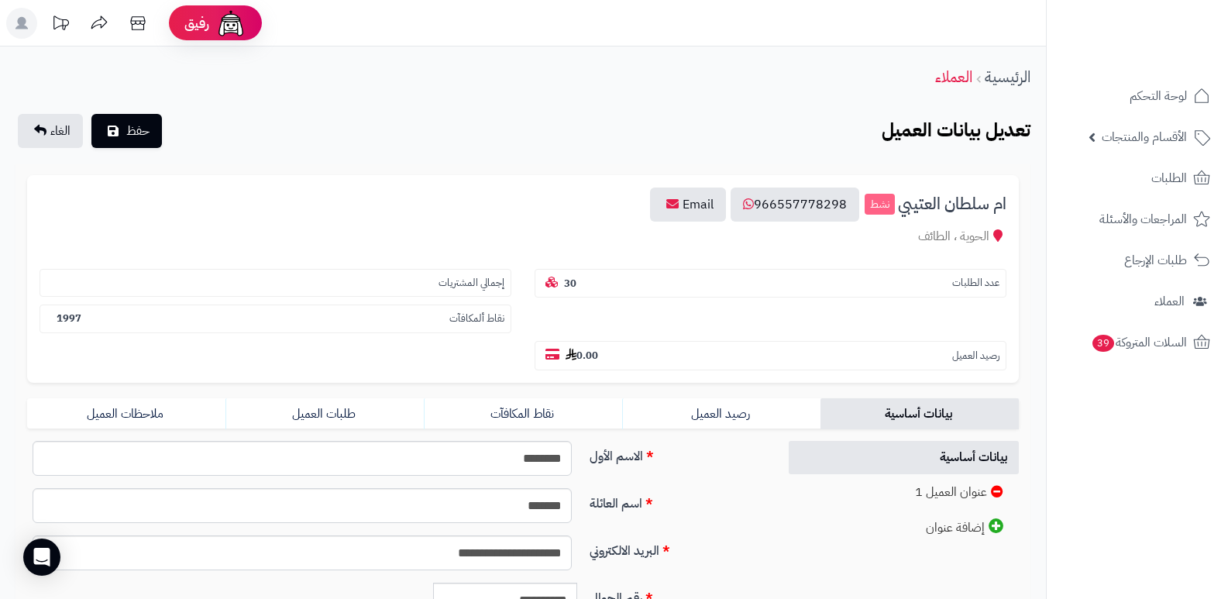
scroll to position [315, 0]
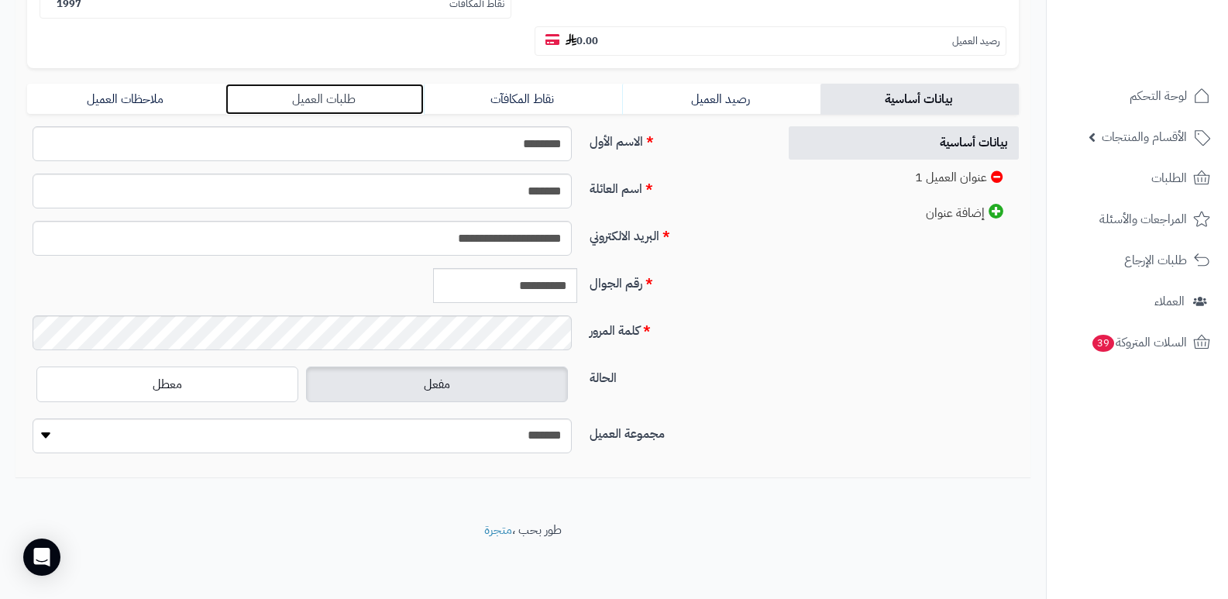
click at [324, 102] on link "طلبات العميل" at bounding box center [324, 99] width 198 height 31
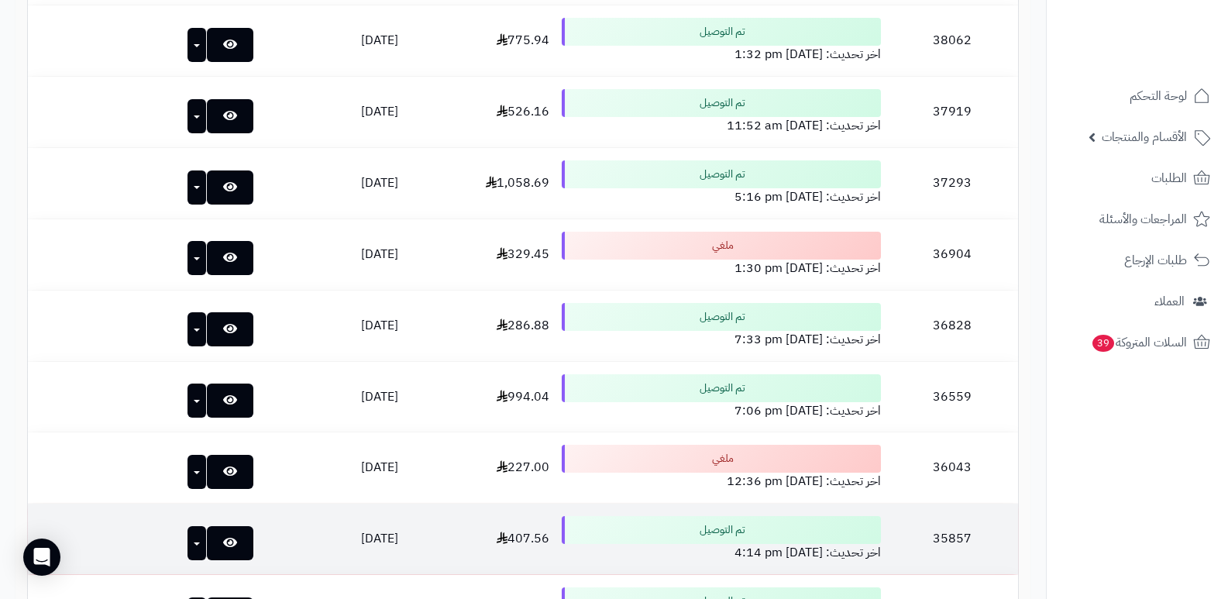
scroll to position [624, 0]
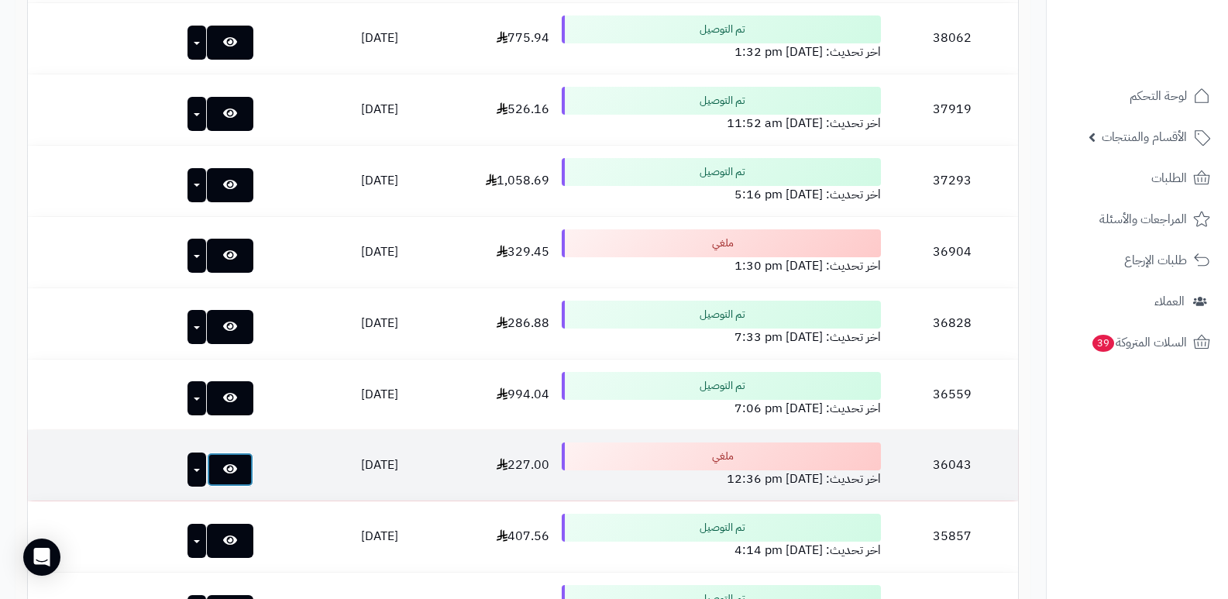
click at [207, 463] on link at bounding box center [230, 469] width 46 height 34
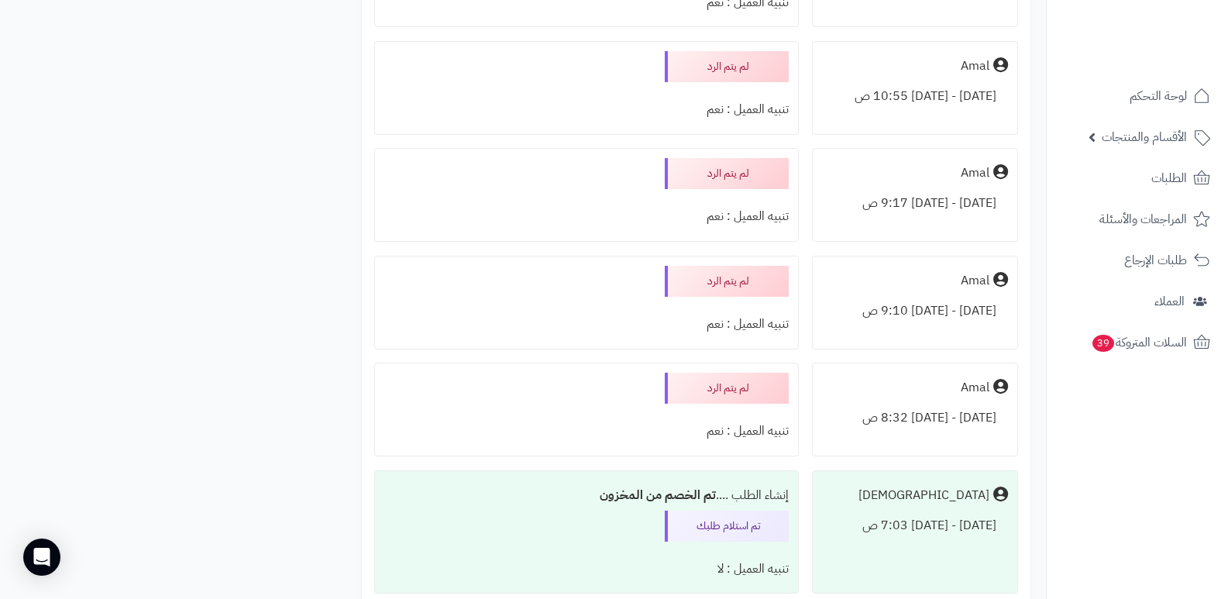
scroll to position [930, 0]
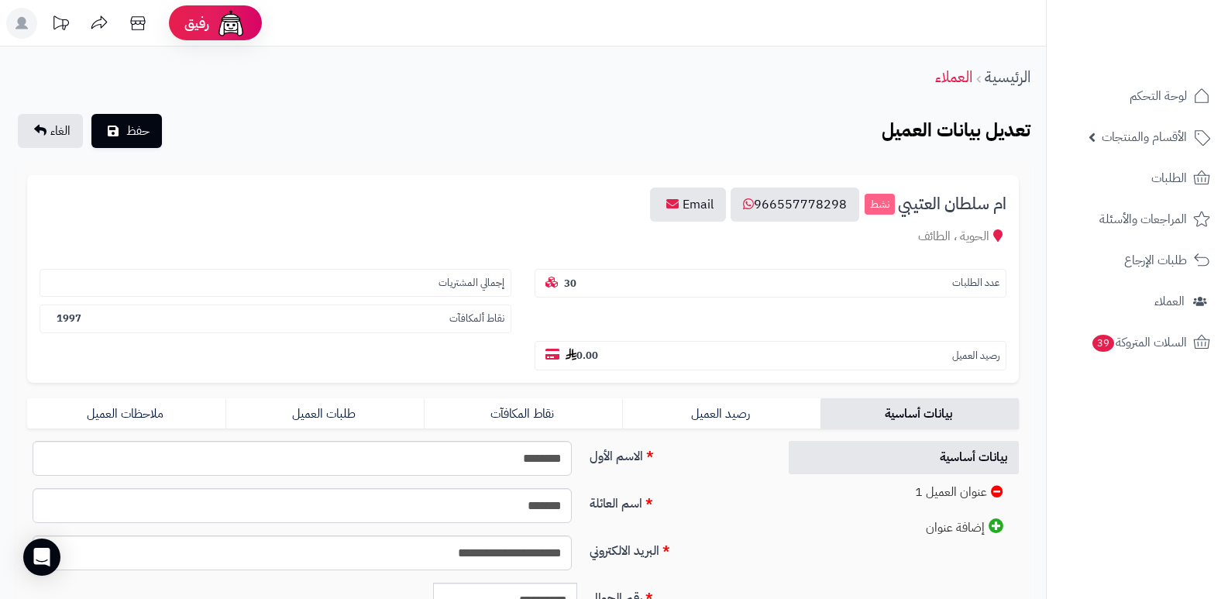
scroll to position [315, 0]
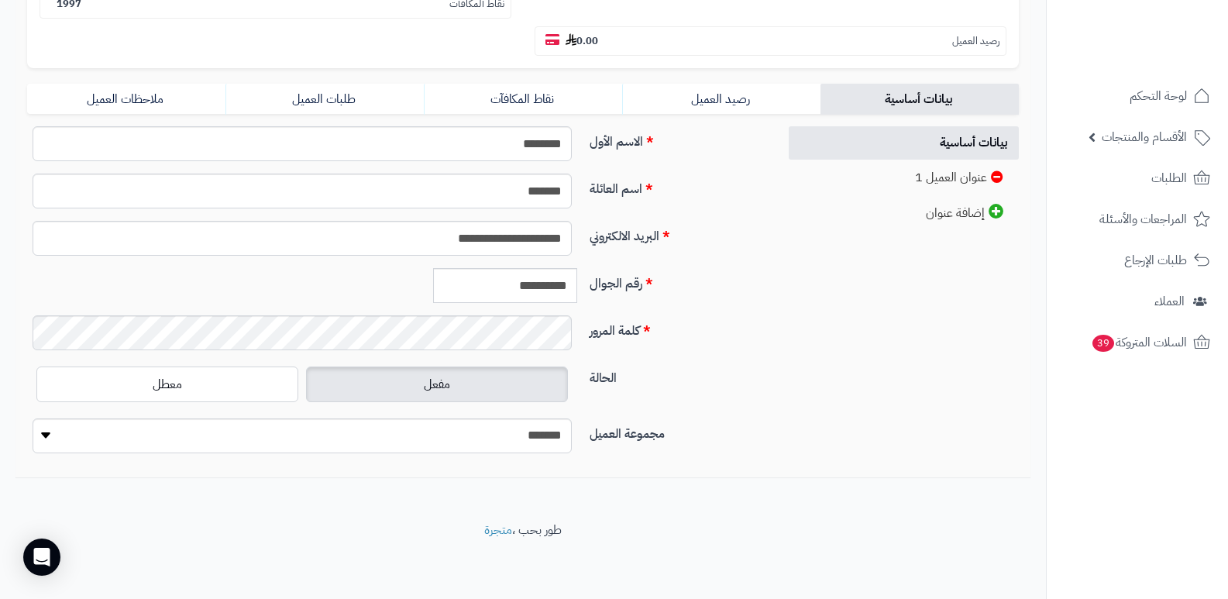
click at [325, 115] on form "**********" at bounding box center [523, 163] width 992 height 605
click at [333, 105] on link "طلبات العميل" at bounding box center [324, 99] width 198 height 31
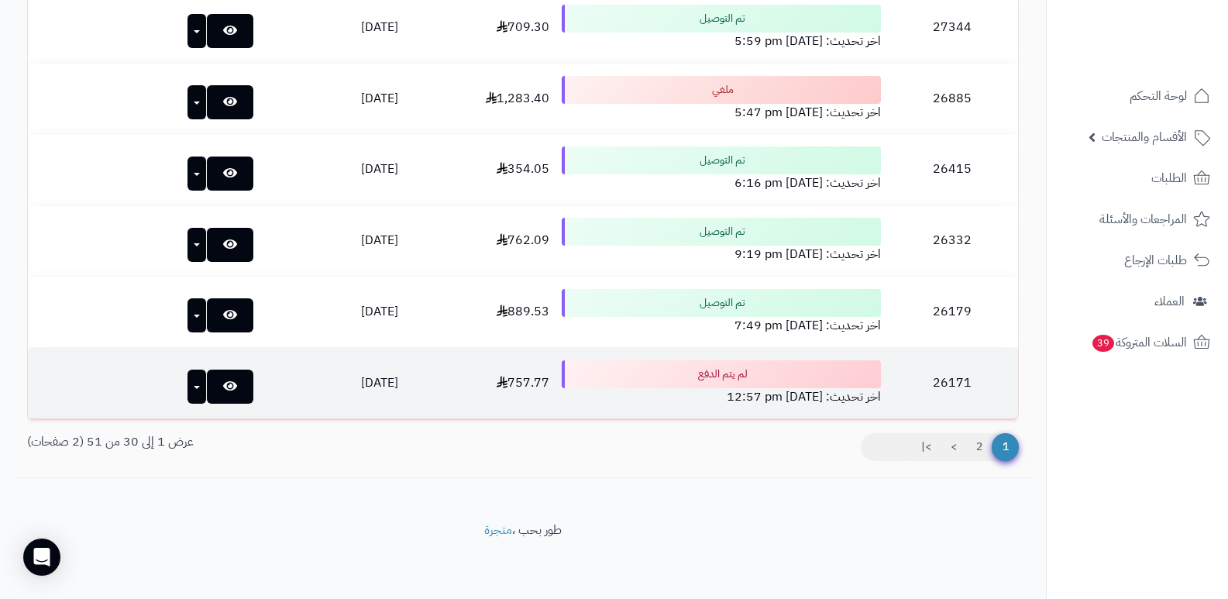
scroll to position [2124, 0]
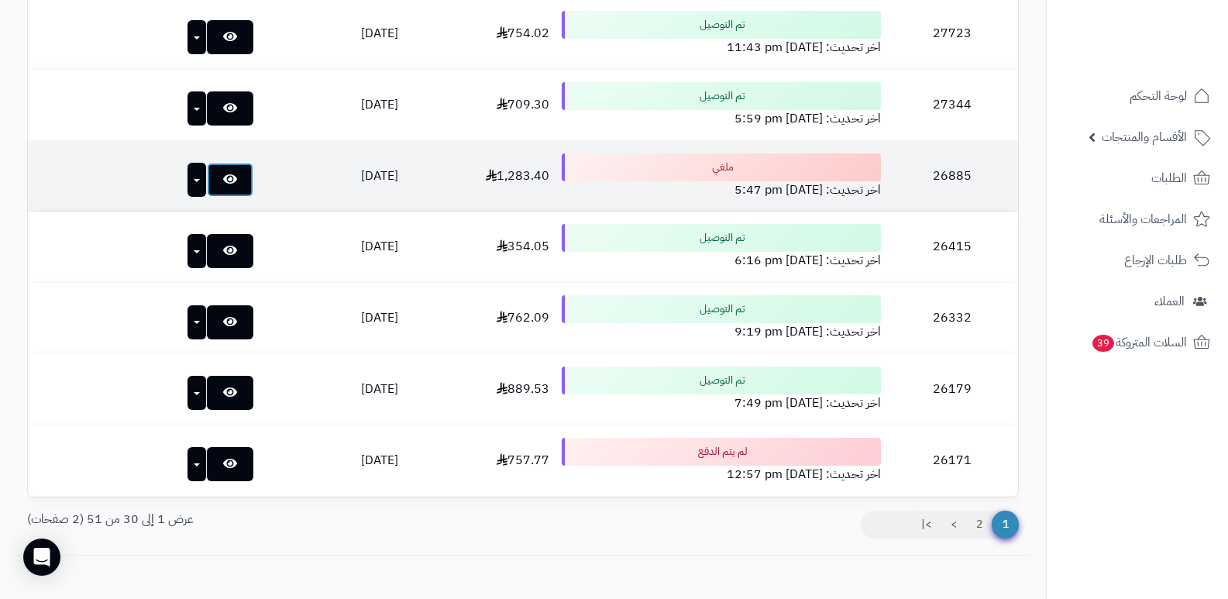
click at [212, 174] on link at bounding box center [230, 180] width 46 height 34
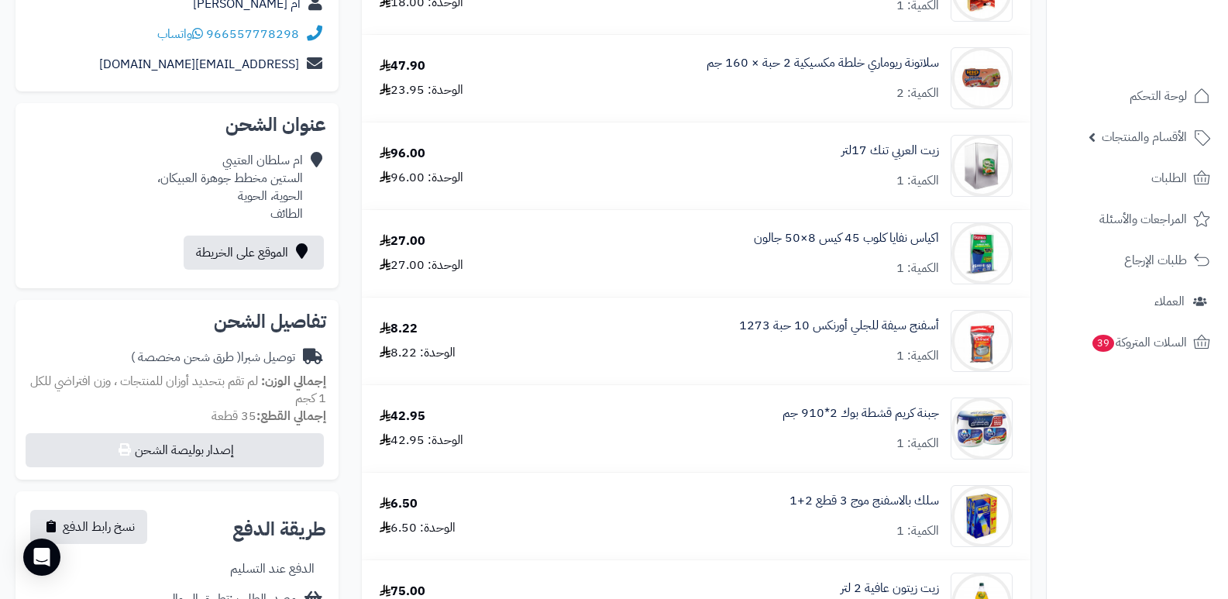
scroll to position [77, 0]
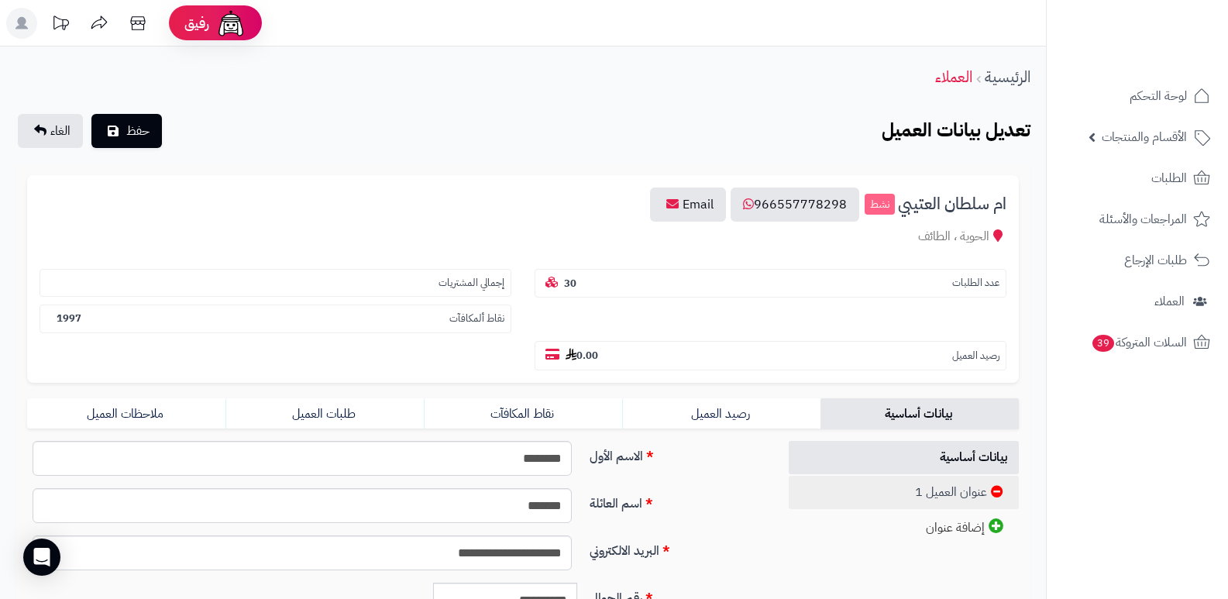
scroll to position [315, 0]
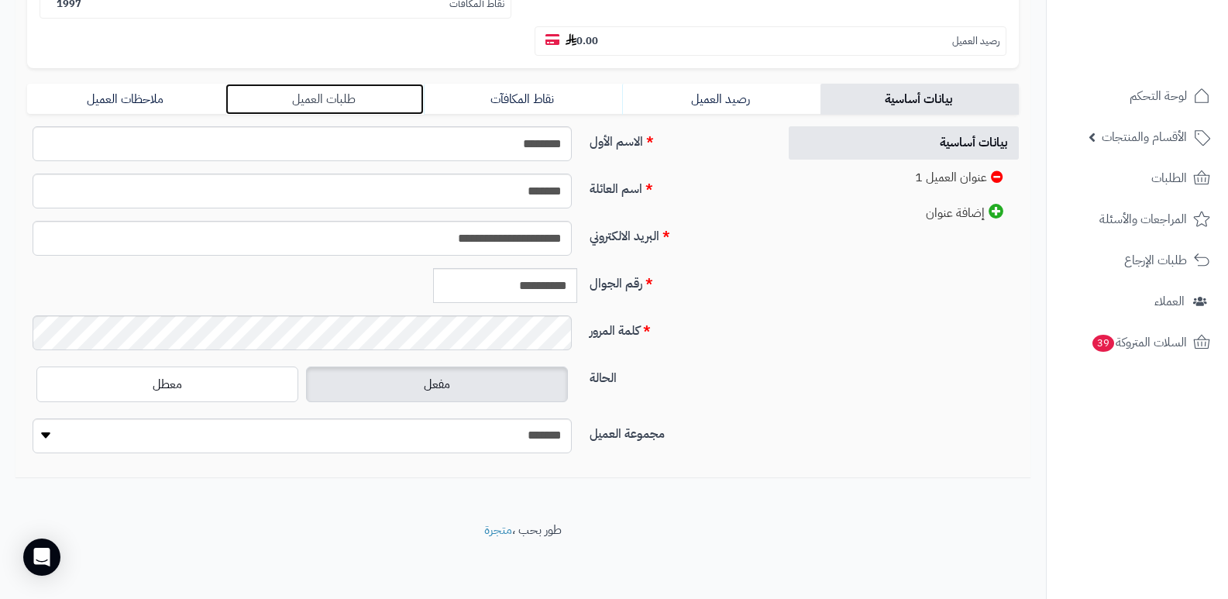
click at [353, 107] on link "طلبات العميل" at bounding box center [324, 99] width 198 height 31
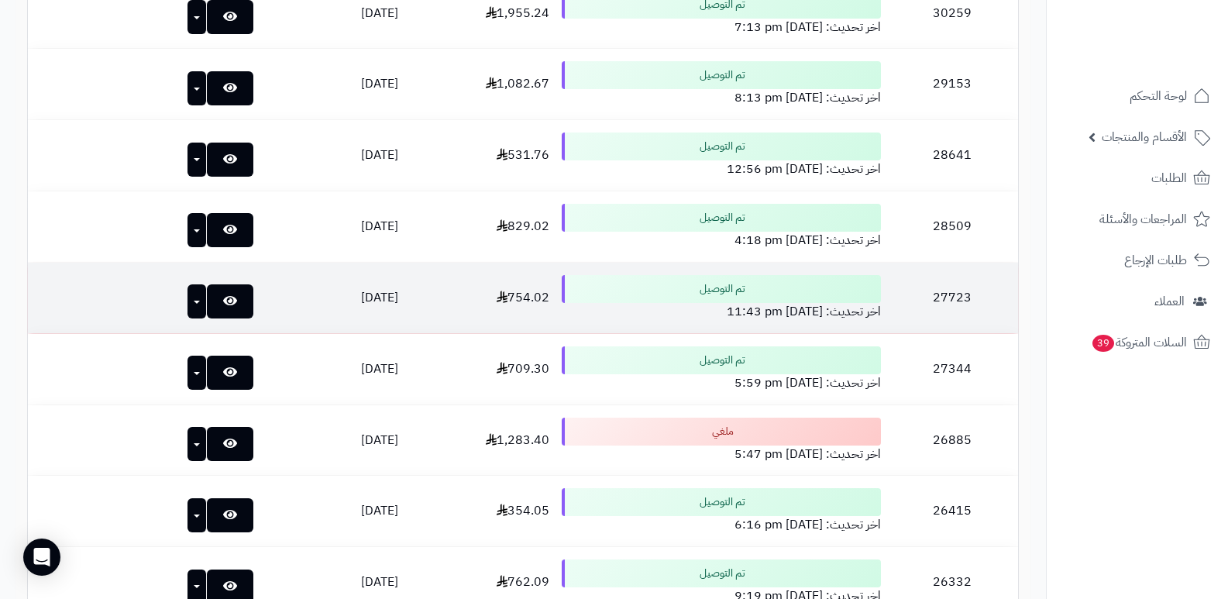
scroll to position [2201, 0]
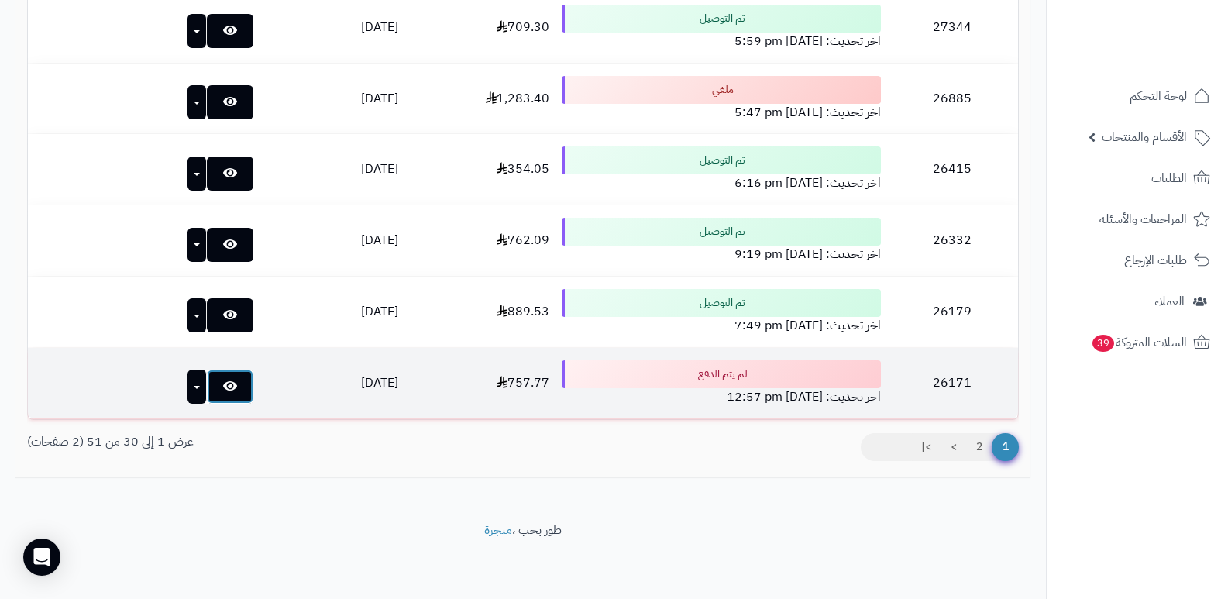
click at [207, 378] on link at bounding box center [230, 387] width 46 height 34
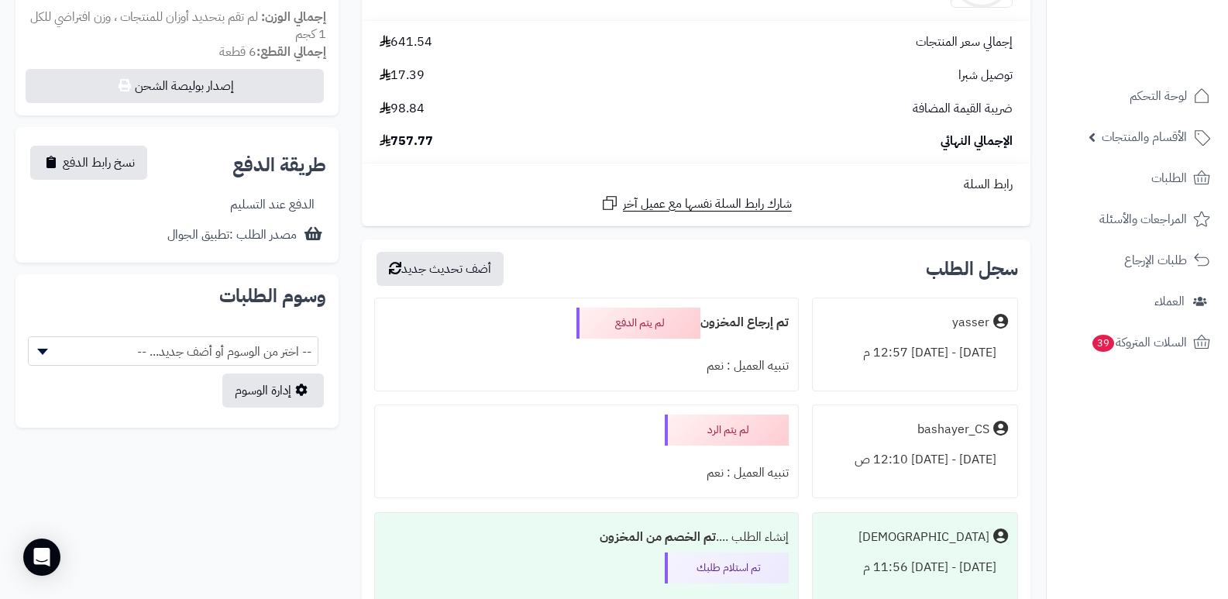
scroll to position [577, 0]
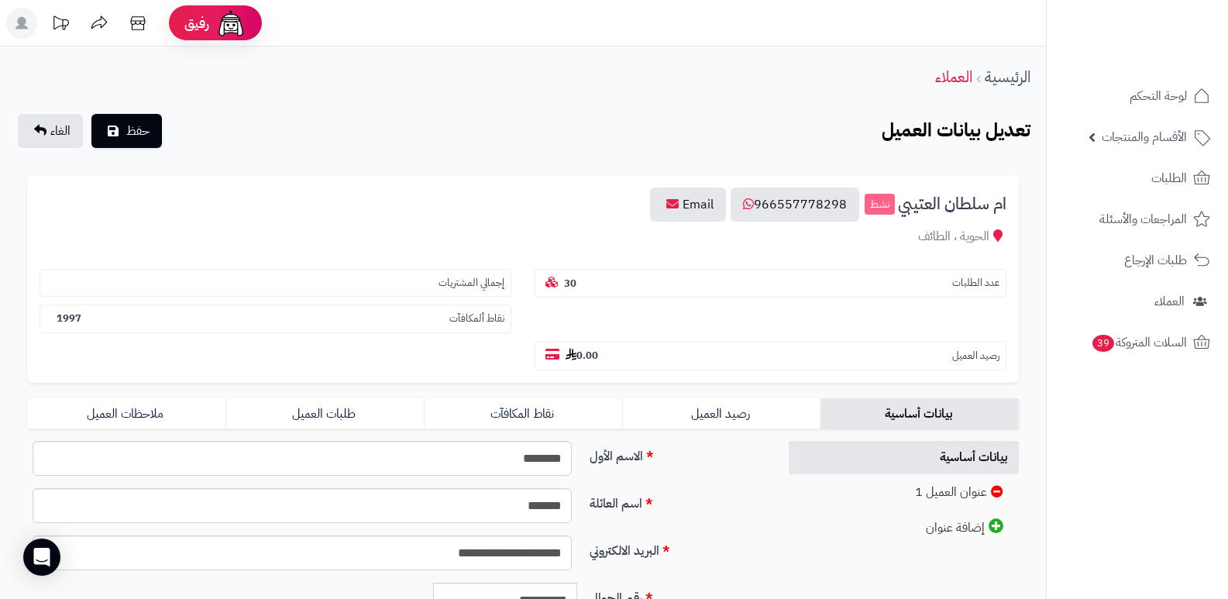
scroll to position [315, 0]
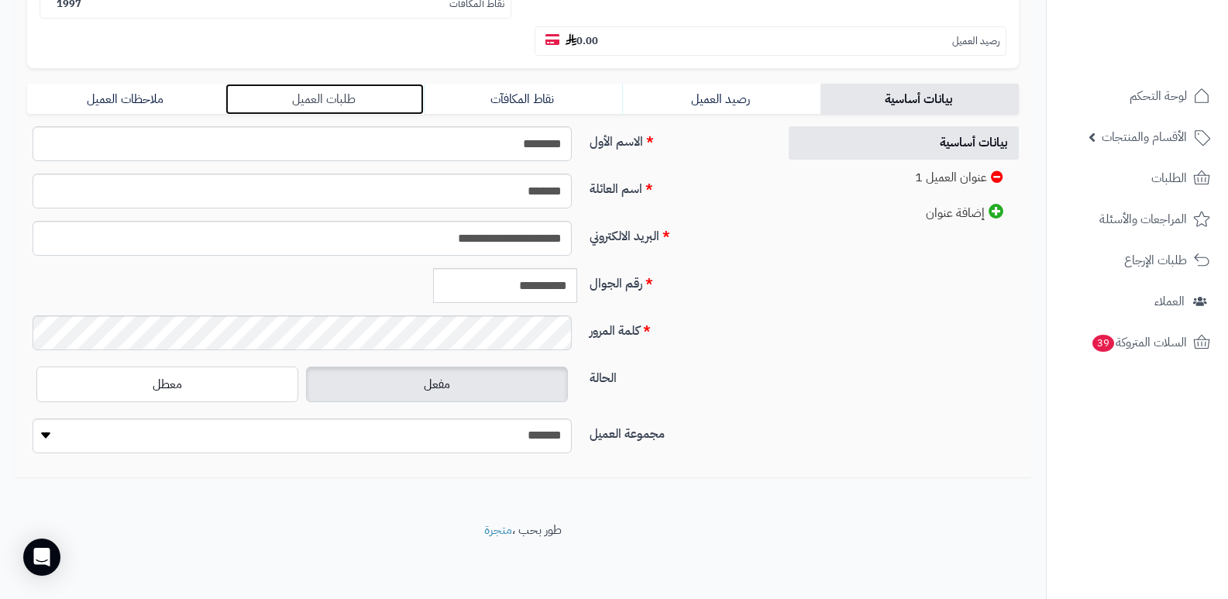
click at [359, 86] on link "طلبات العميل" at bounding box center [324, 99] width 198 height 31
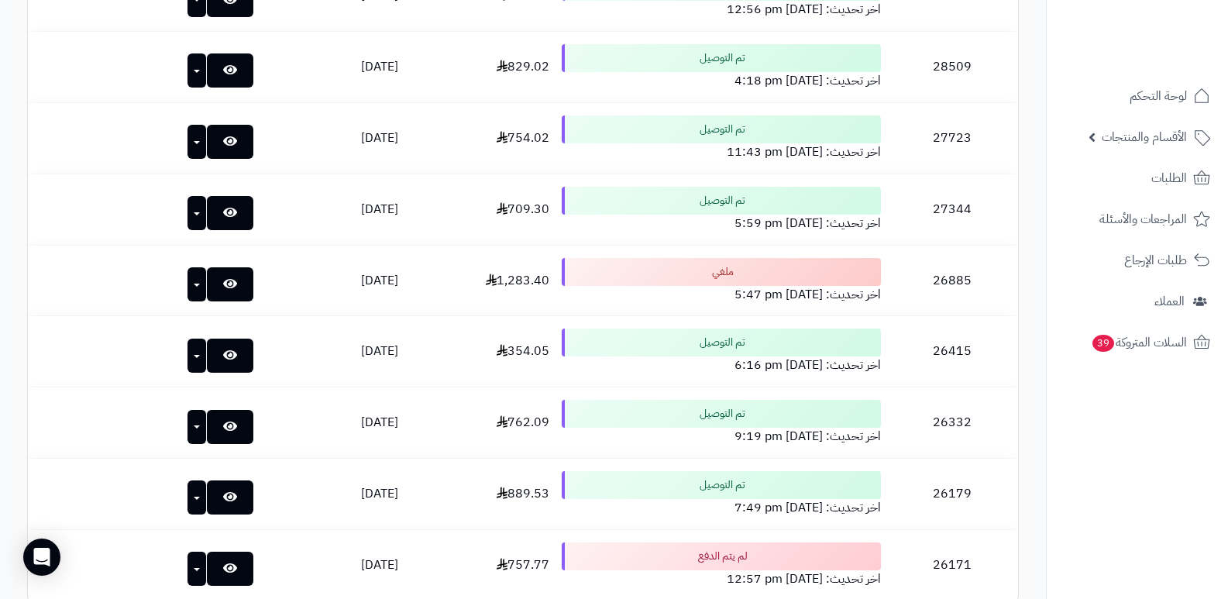
scroll to position [2201, 0]
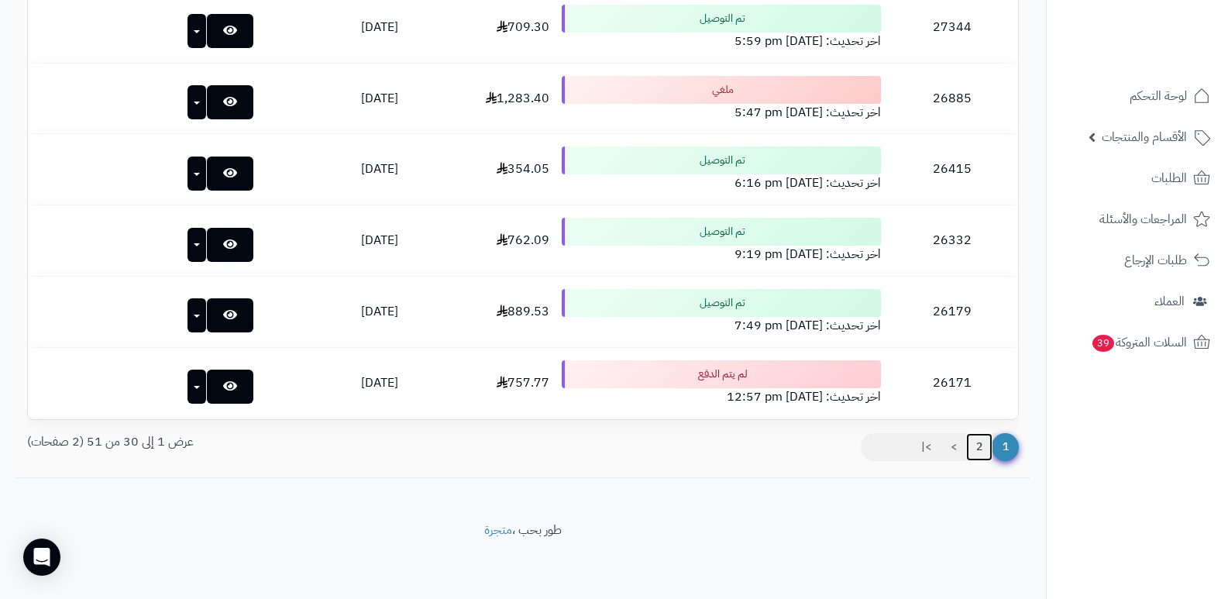
click at [981, 450] on link "2" at bounding box center [979, 447] width 26 height 28
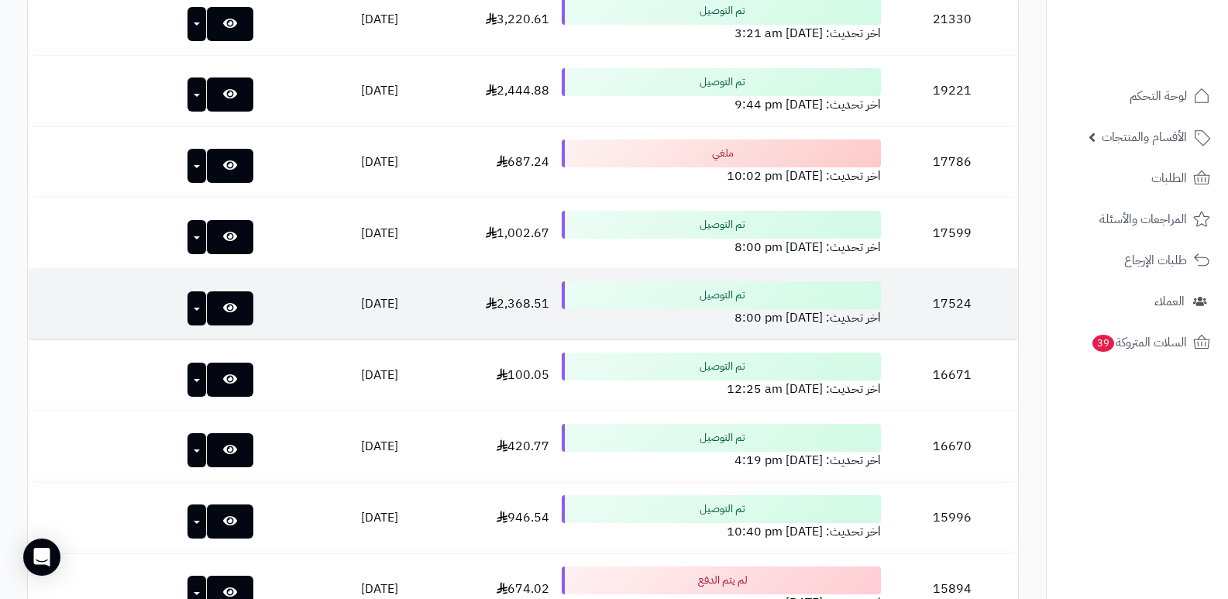
scroll to position [1216, 0]
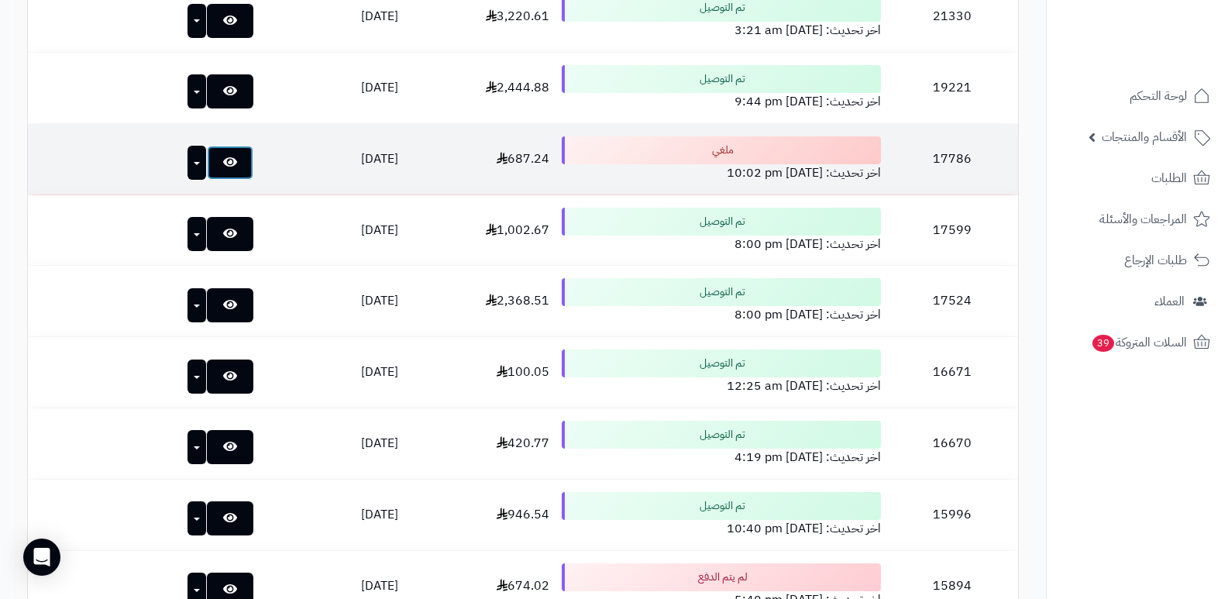
click at [223, 157] on icon at bounding box center [230, 162] width 14 height 12
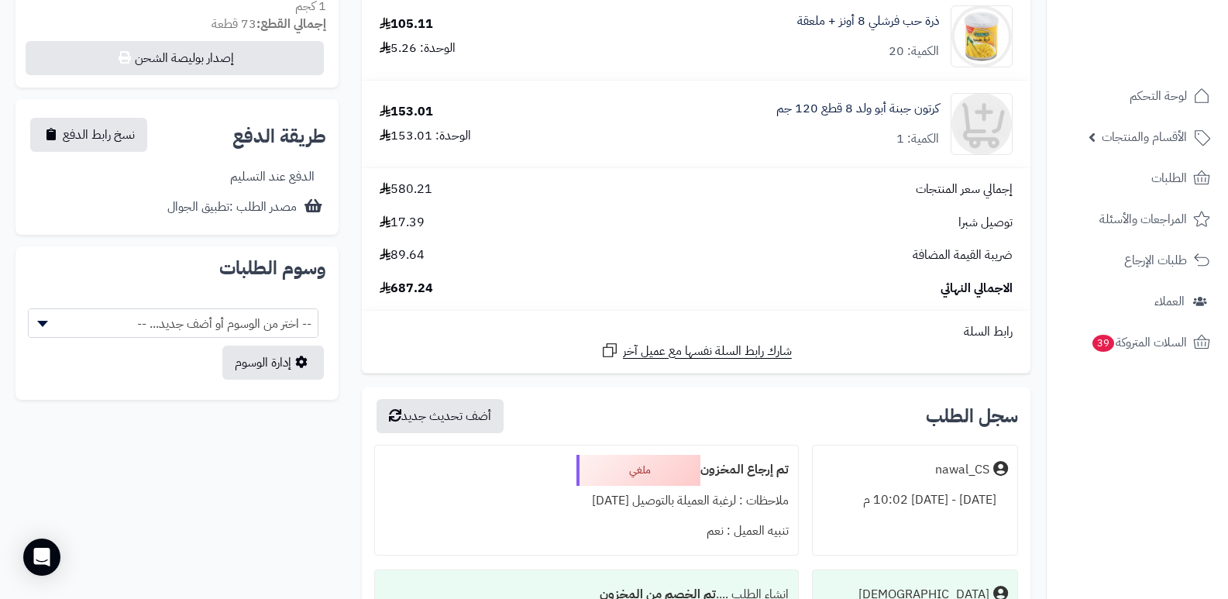
scroll to position [775, 0]
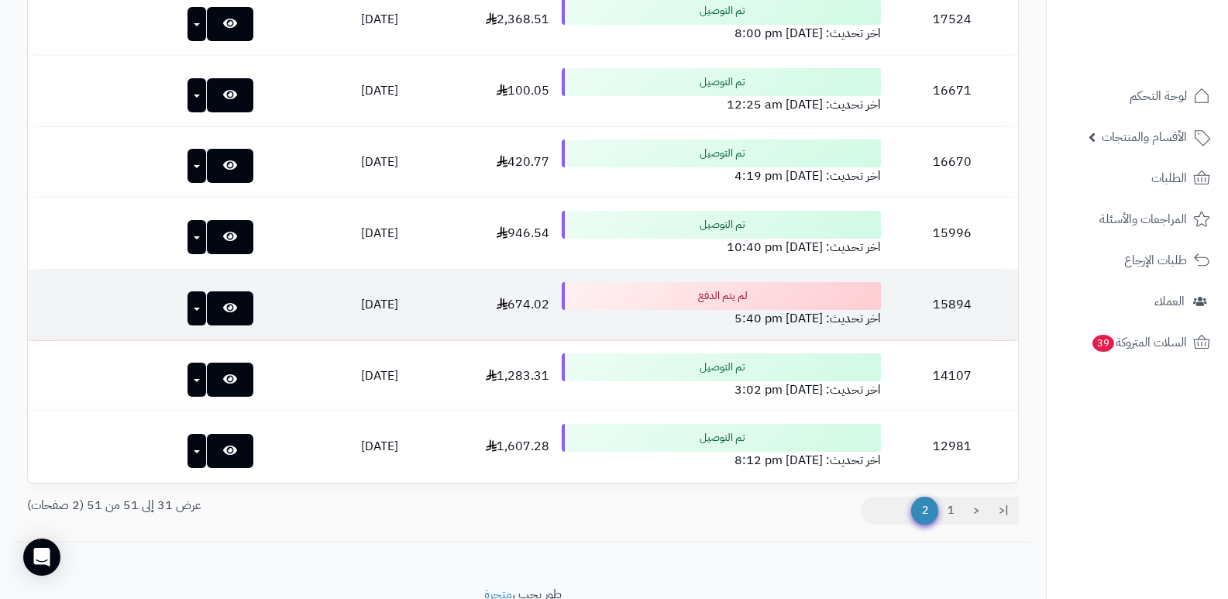
scroll to position [1500, 0]
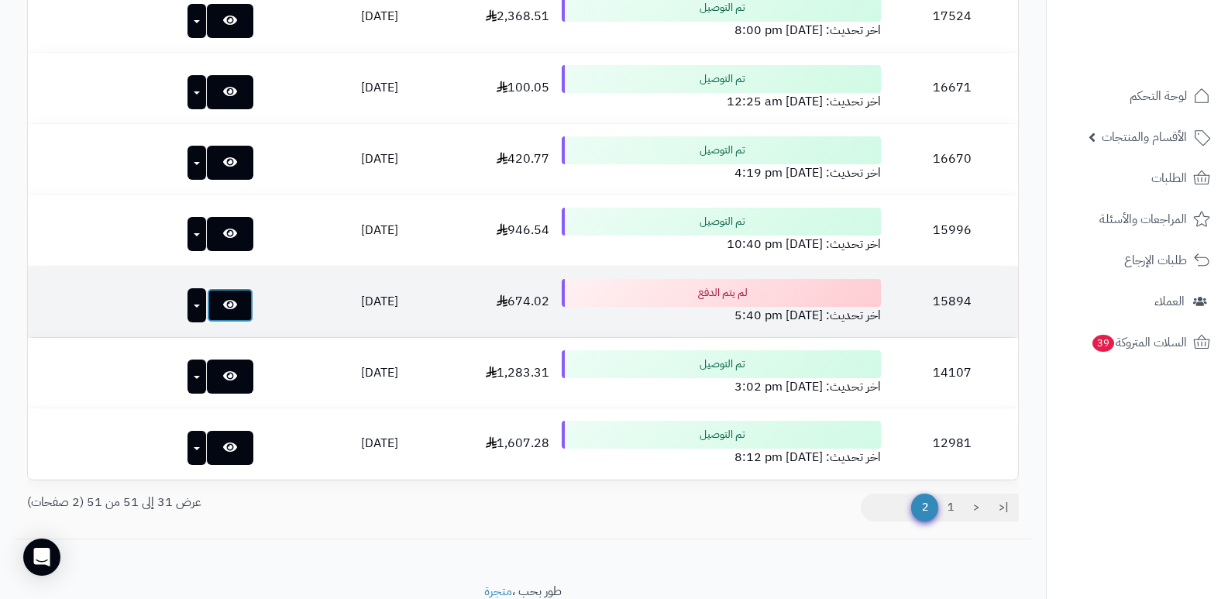
click at [207, 291] on link at bounding box center [230, 305] width 46 height 34
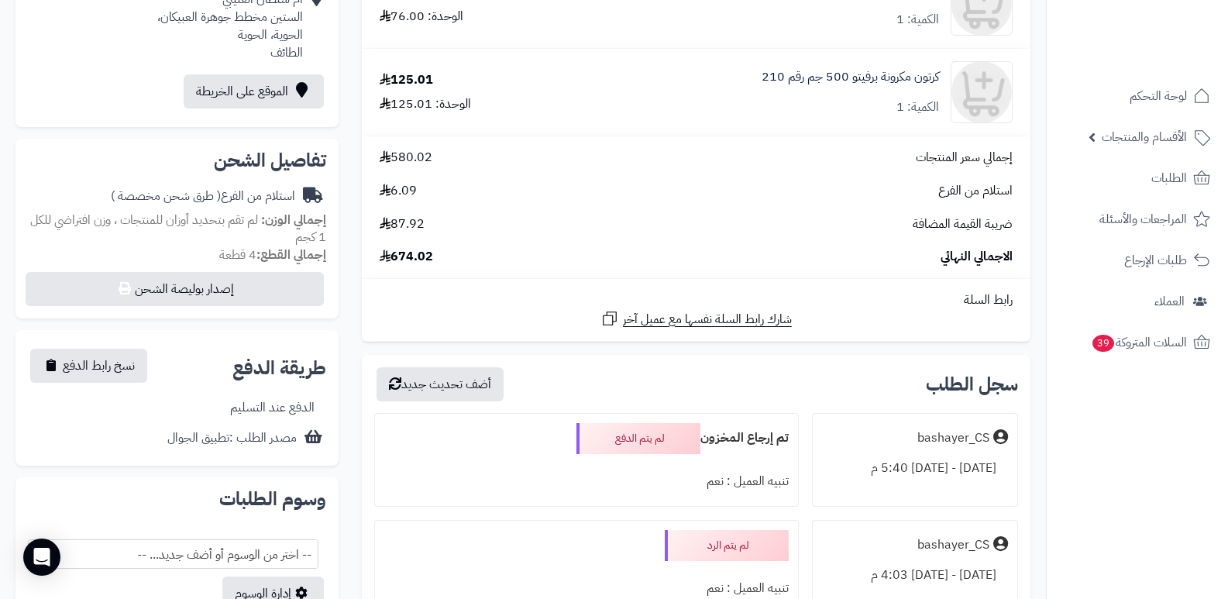
scroll to position [542, 0]
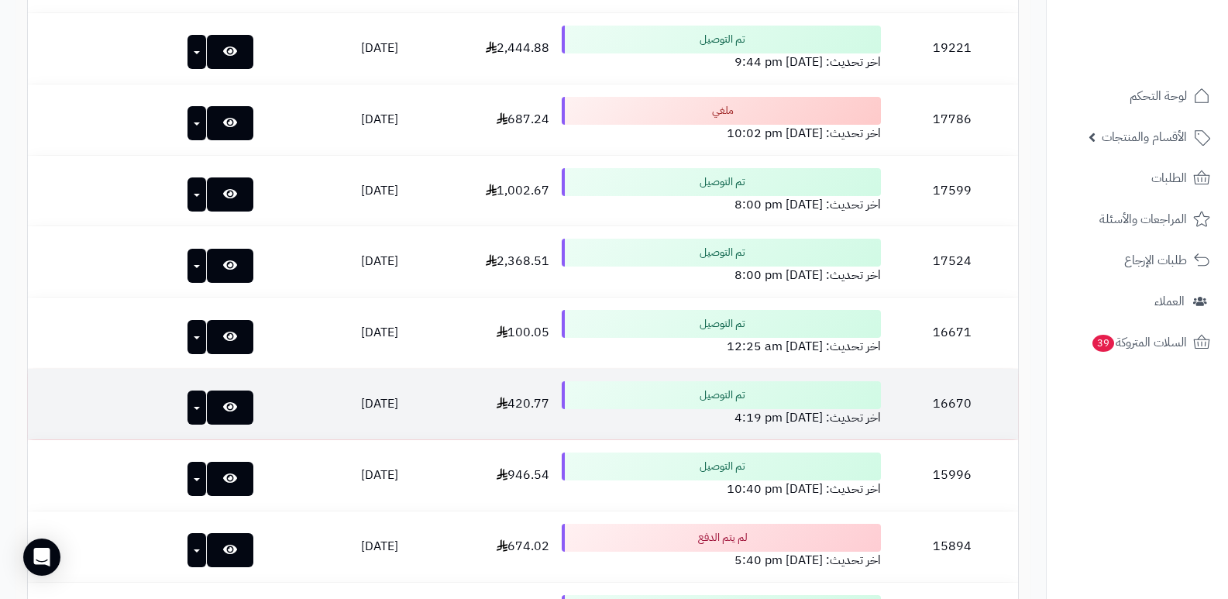
scroll to position [1242, 0]
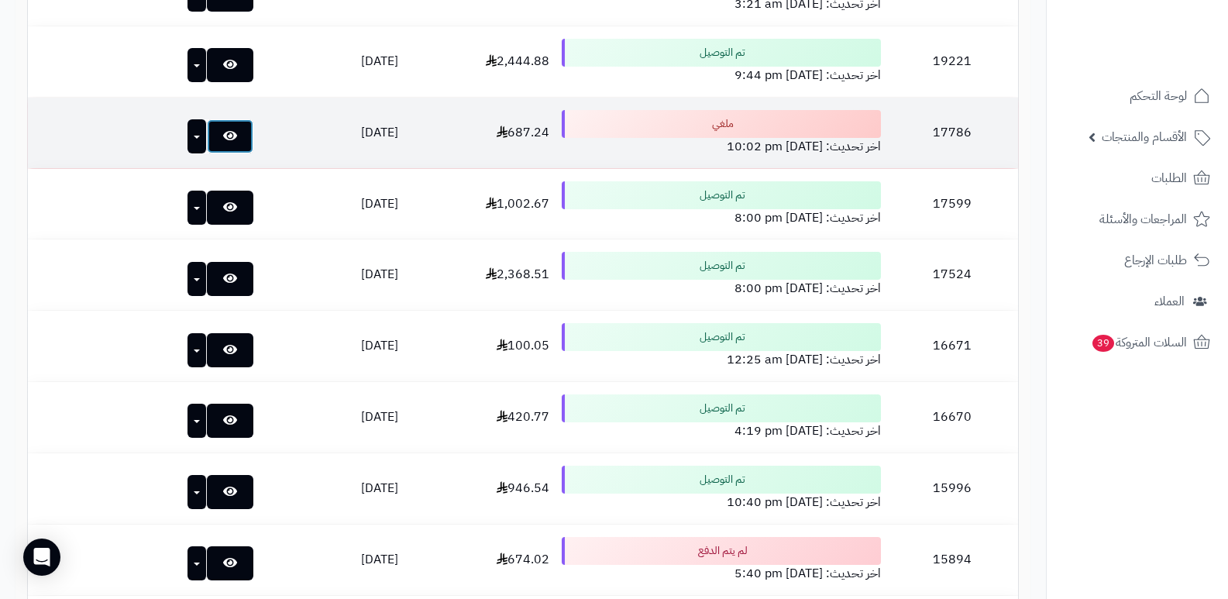
click at [207, 141] on link at bounding box center [230, 136] width 46 height 34
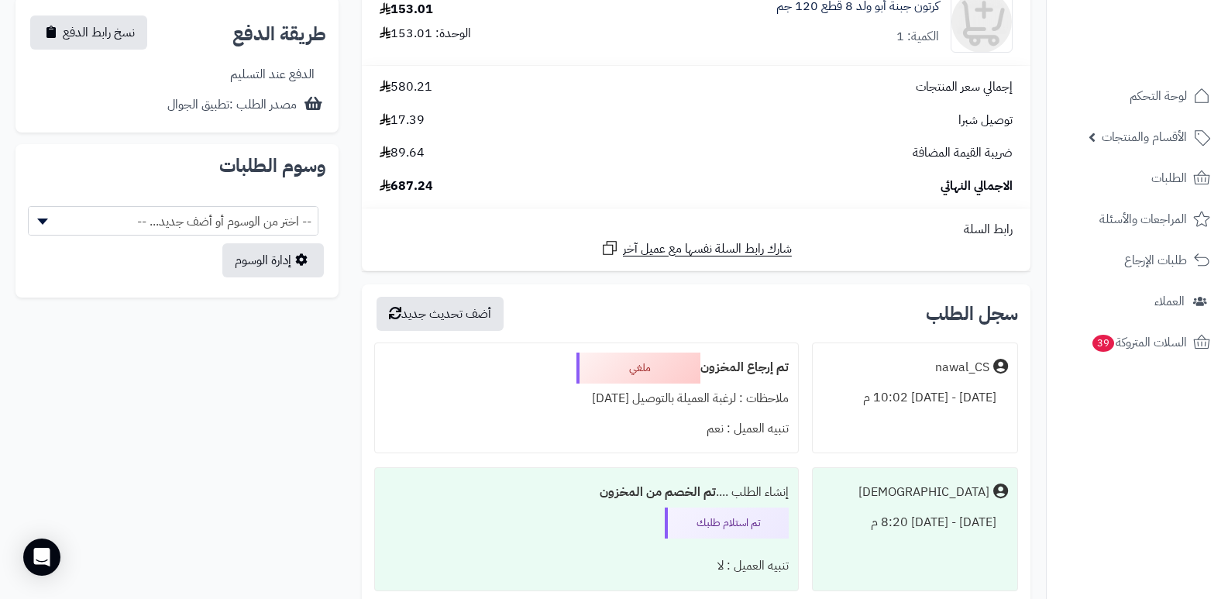
scroll to position [889, 0]
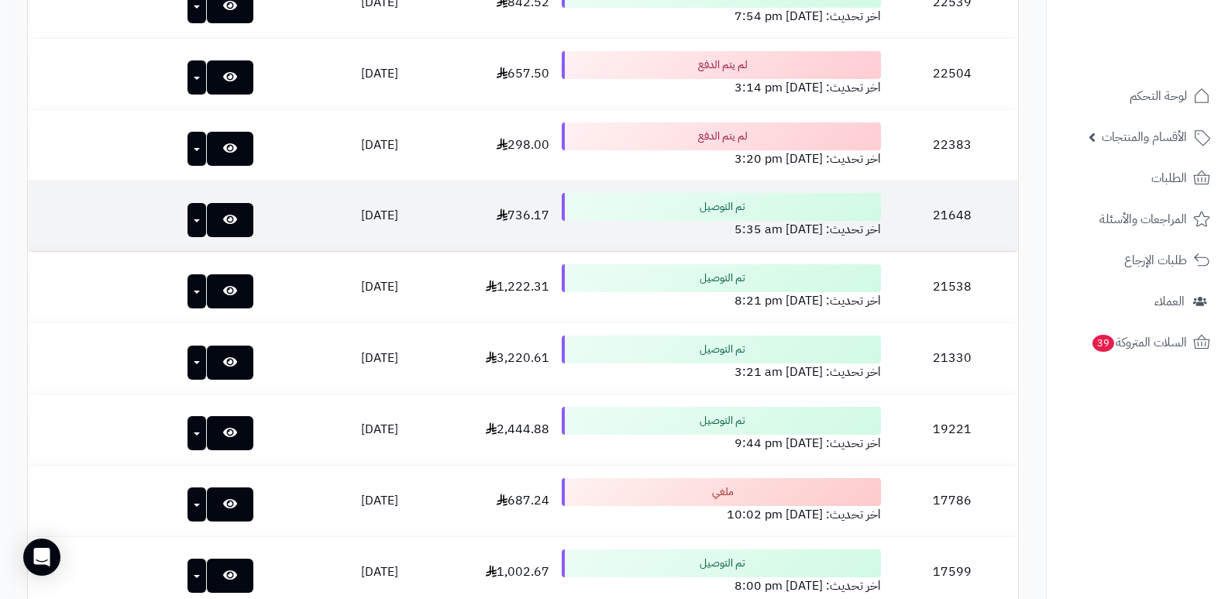
scroll to position [777, 0]
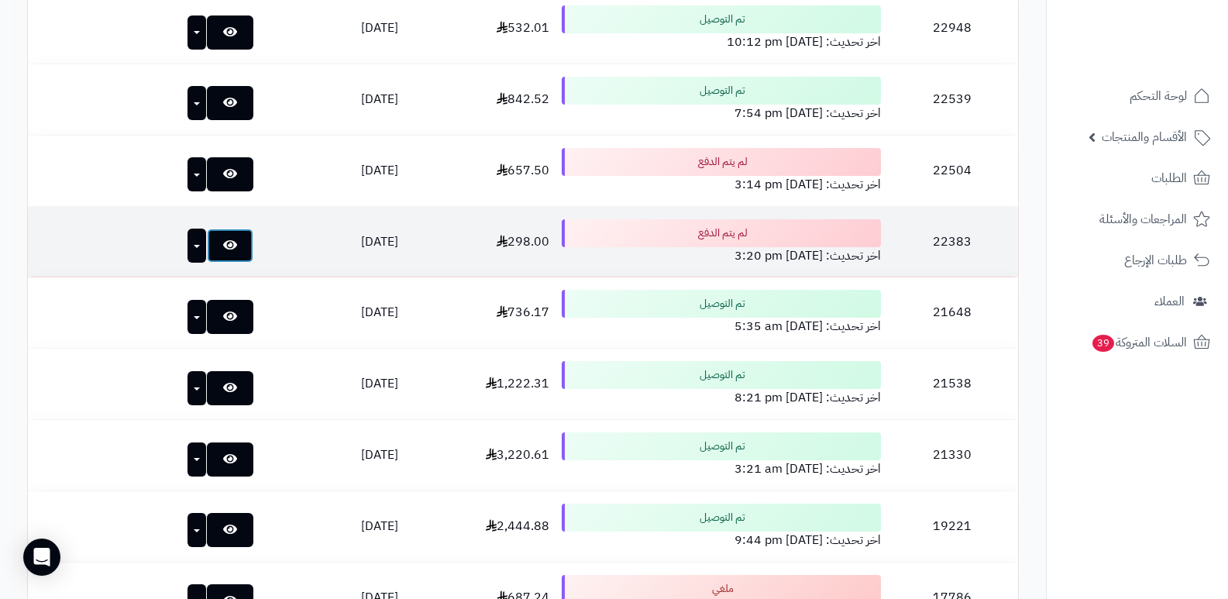
click at [223, 246] on icon at bounding box center [230, 245] width 14 height 12
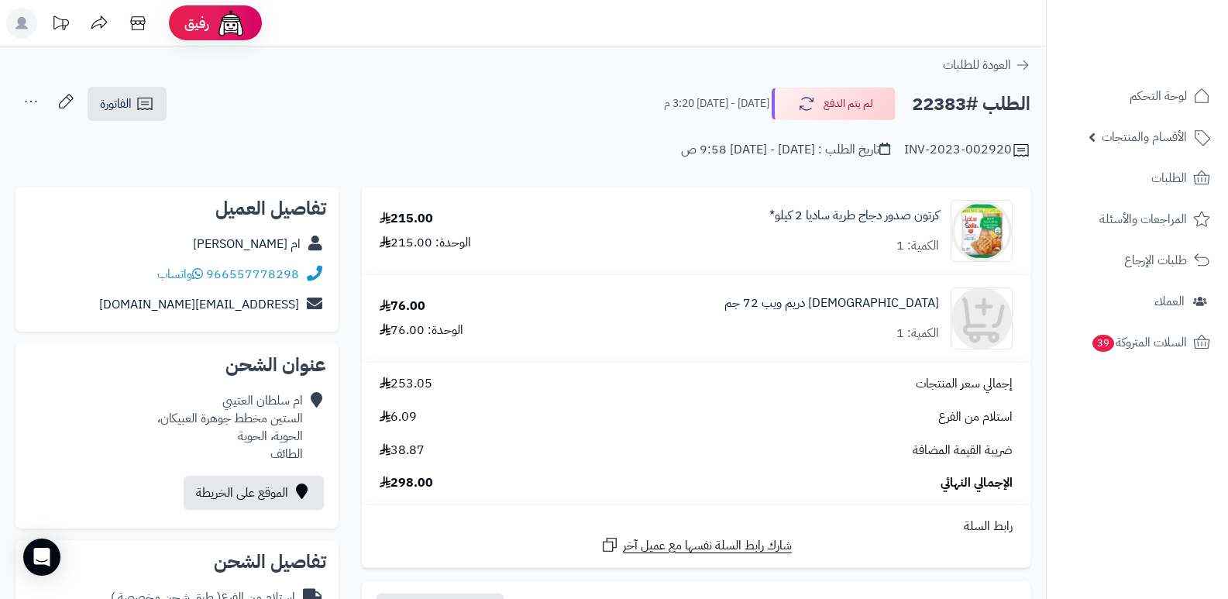
scroll to position [232, 0]
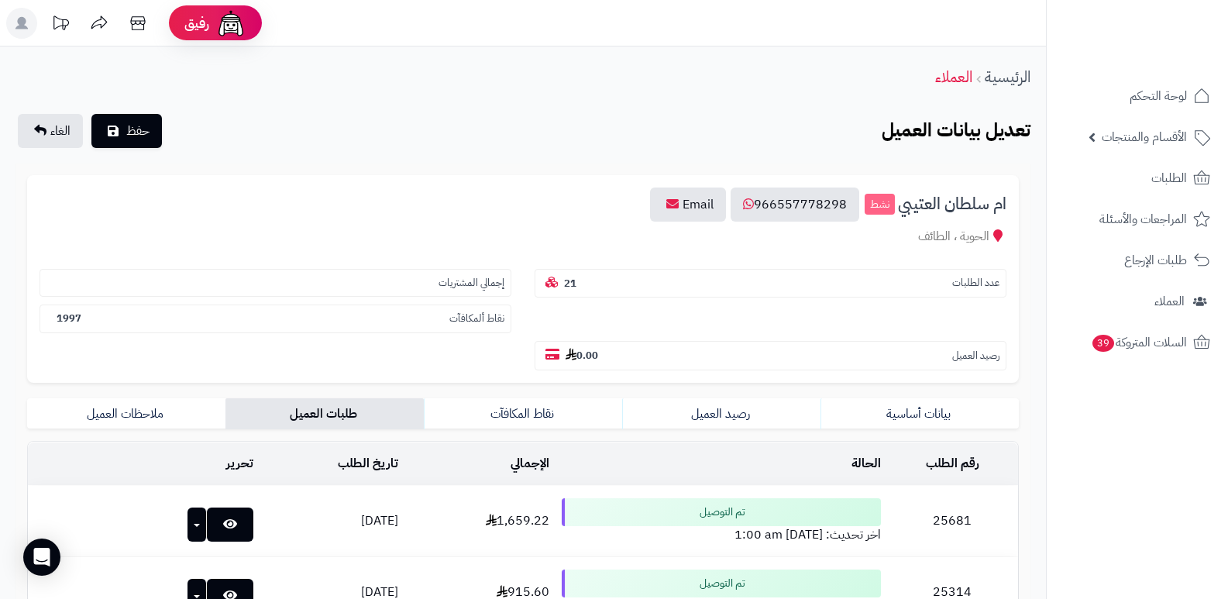
scroll to position [752, 0]
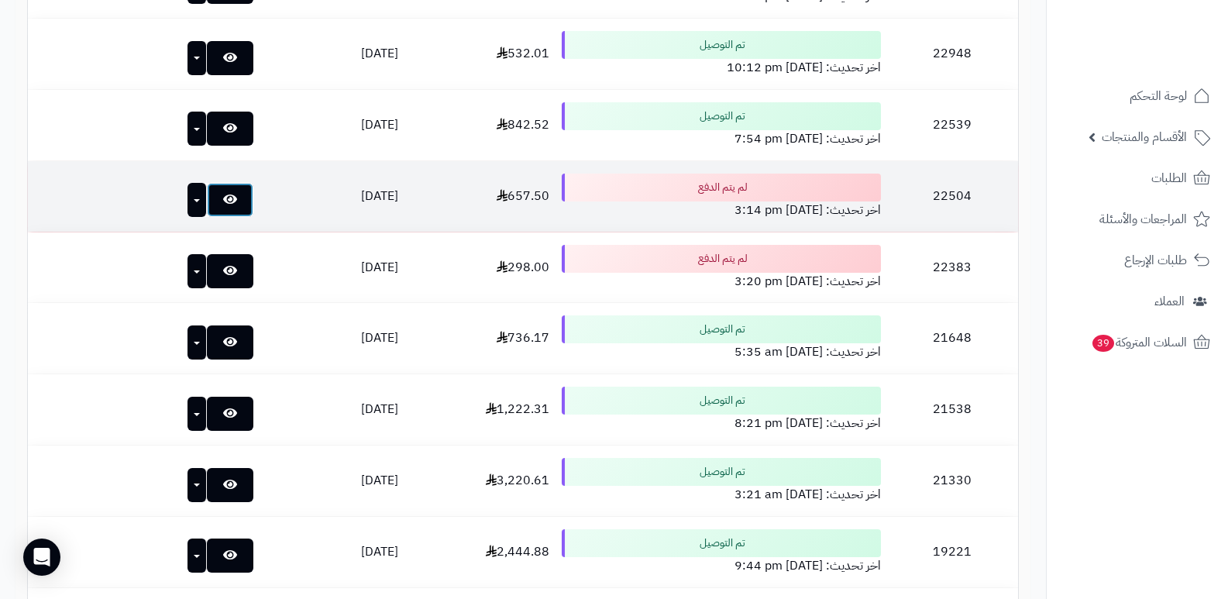
click at [207, 195] on link at bounding box center [230, 200] width 46 height 34
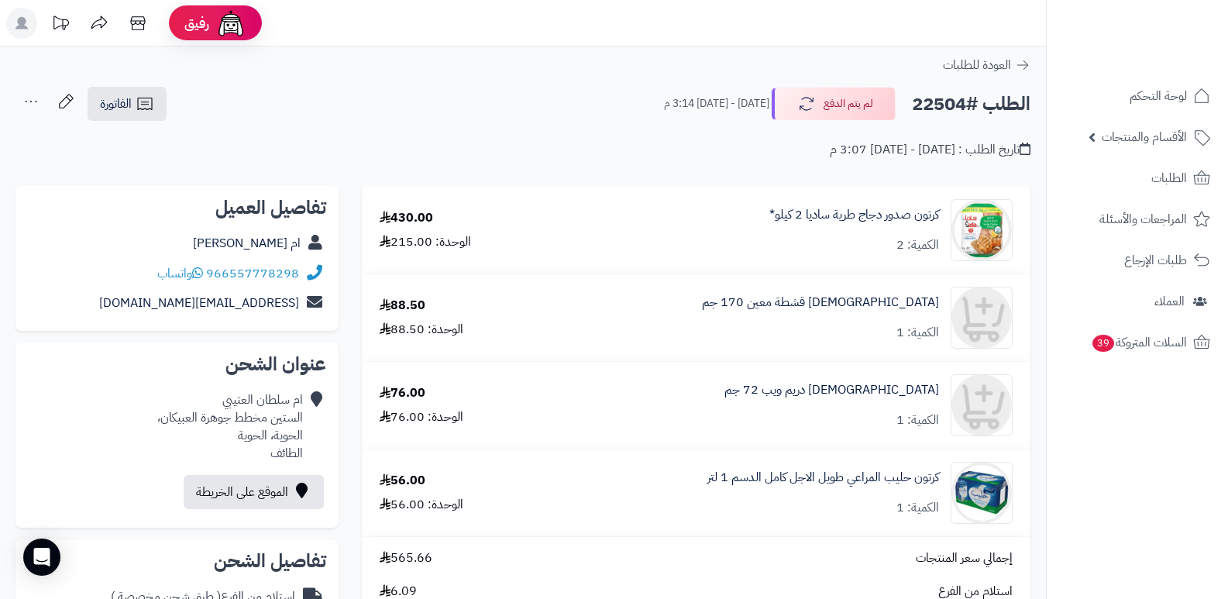
scroll to position [387, 0]
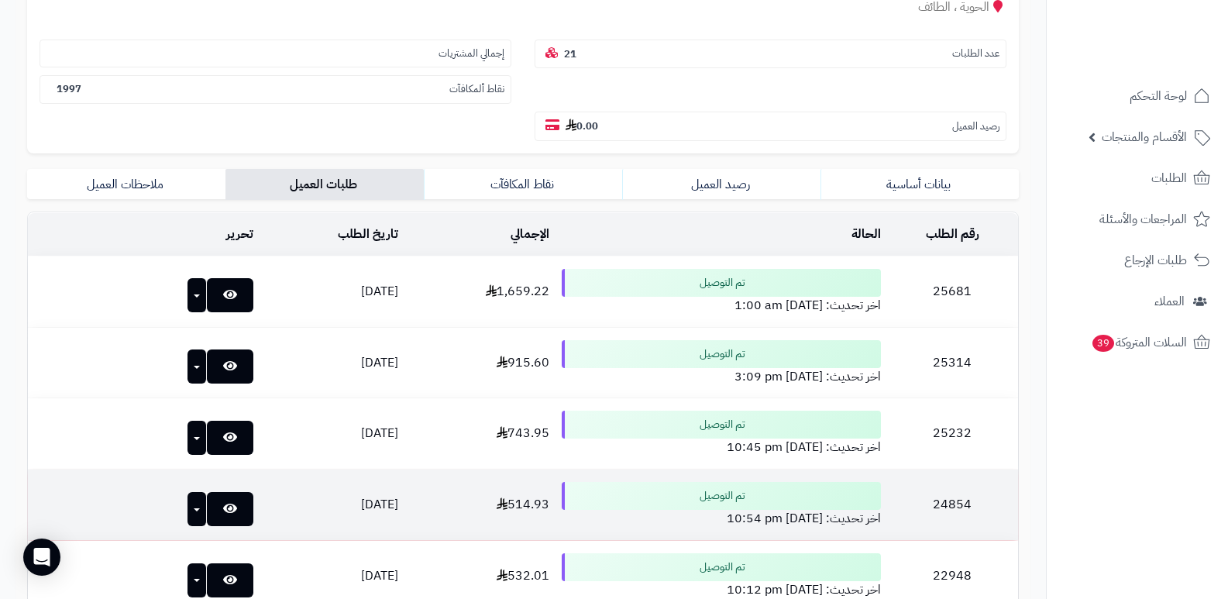
scroll to position [132, 0]
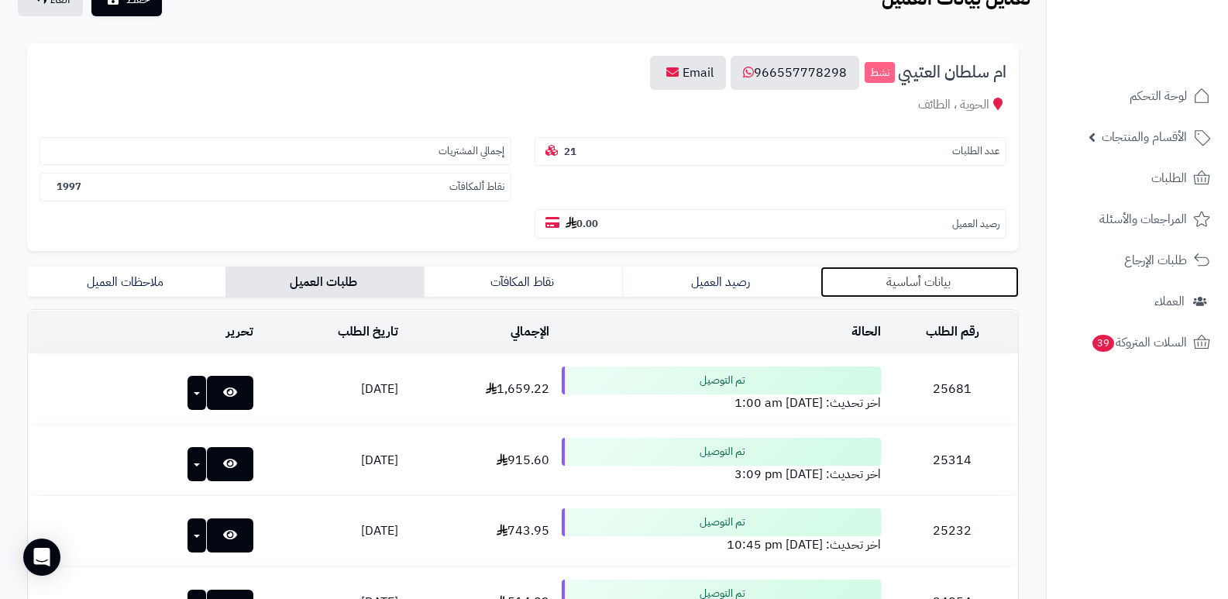
click at [944, 281] on link "بيانات أساسية" at bounding box center [919, 282] width 198 height 31
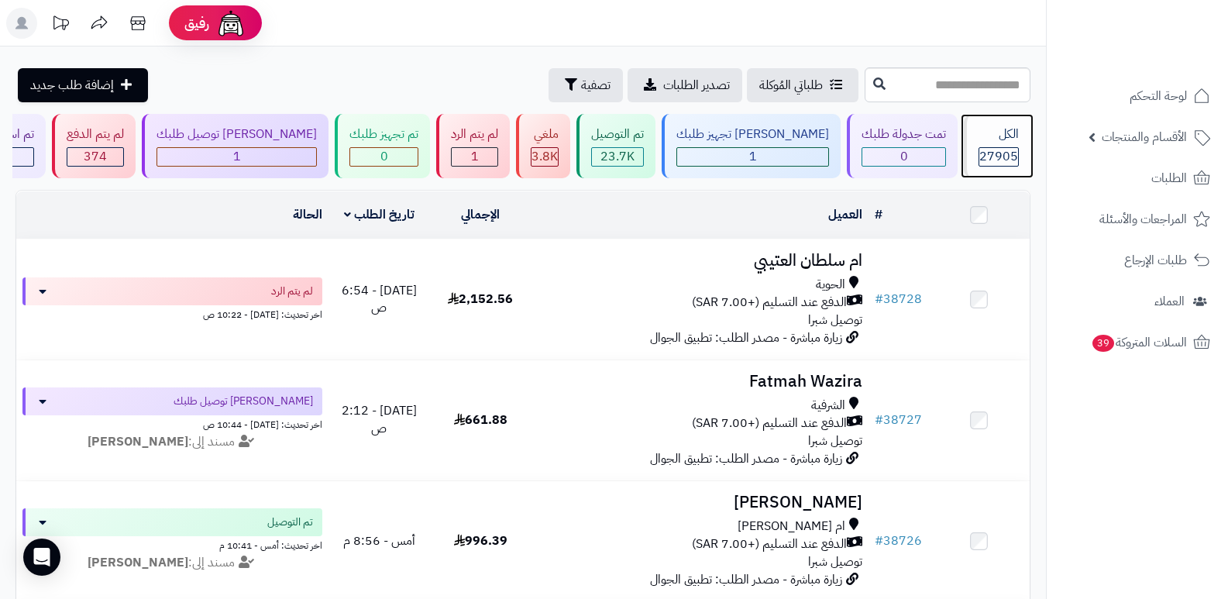
click at [1000, 143] on div "الكل 27905" at bounding box center [997, 146] width 67 height 64
click at [989, 157] on span "27905" at bounding box center [998, 156] width 39 height 19
click at [979, 143] on div "الكل" at bounding box center [999, 135] width 40 height 18
click at [994, 143] on div "الكل" at bounding box center [999, 135] width 40 height 18
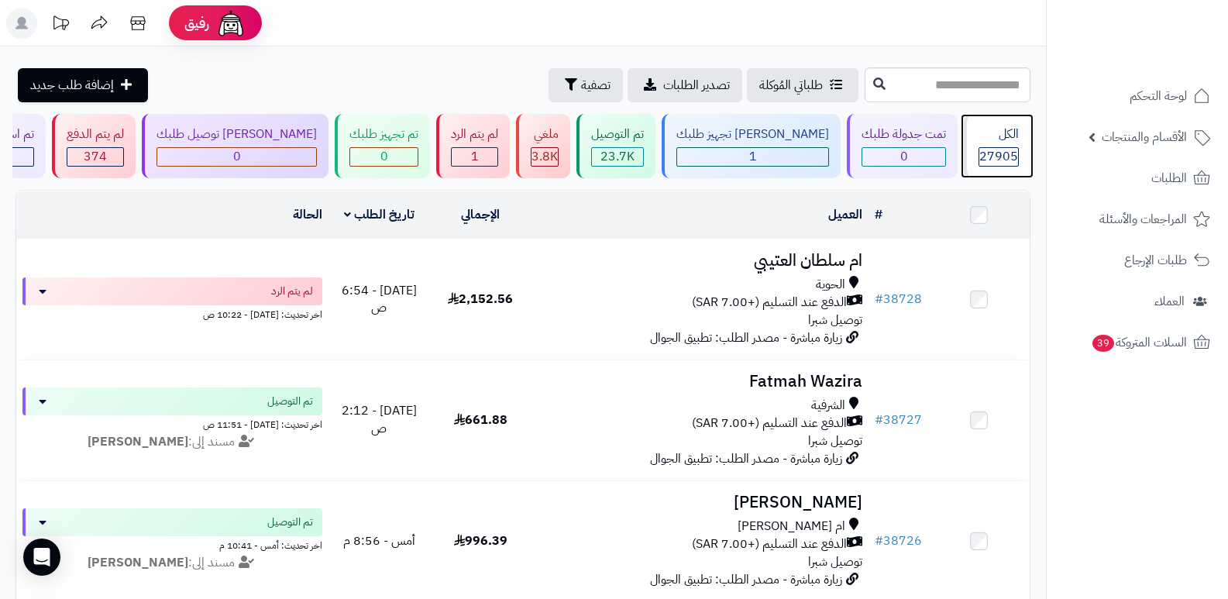
click at [997, 144] on div "الكل 27905" at bounding box center [997, 146] width 67 height 64
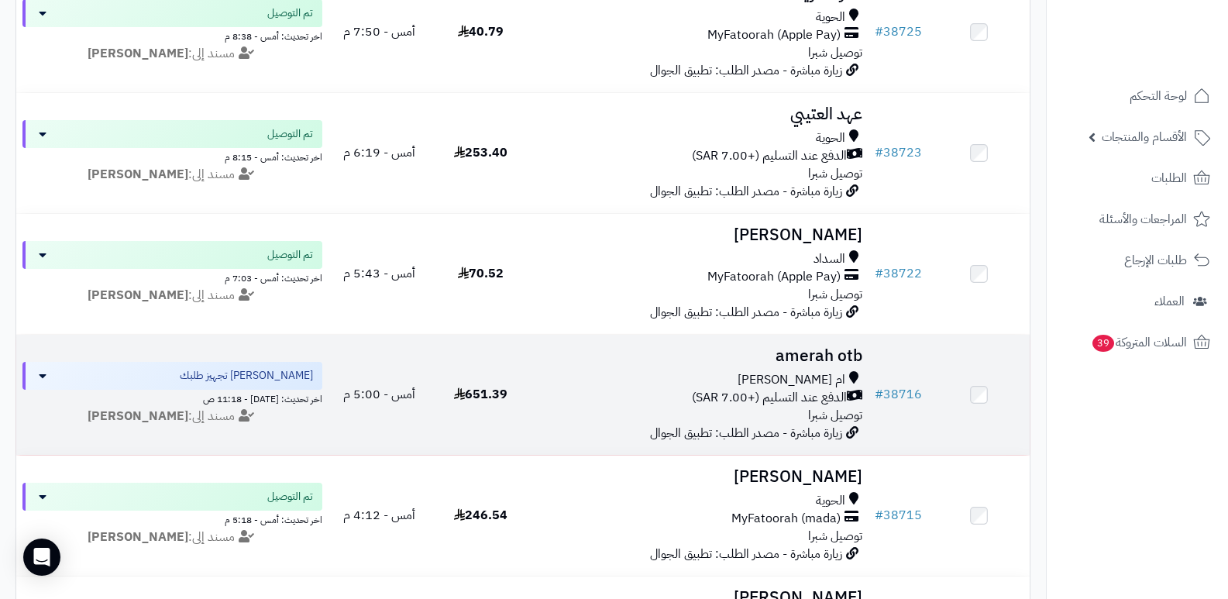
scroll to position [775, 0]
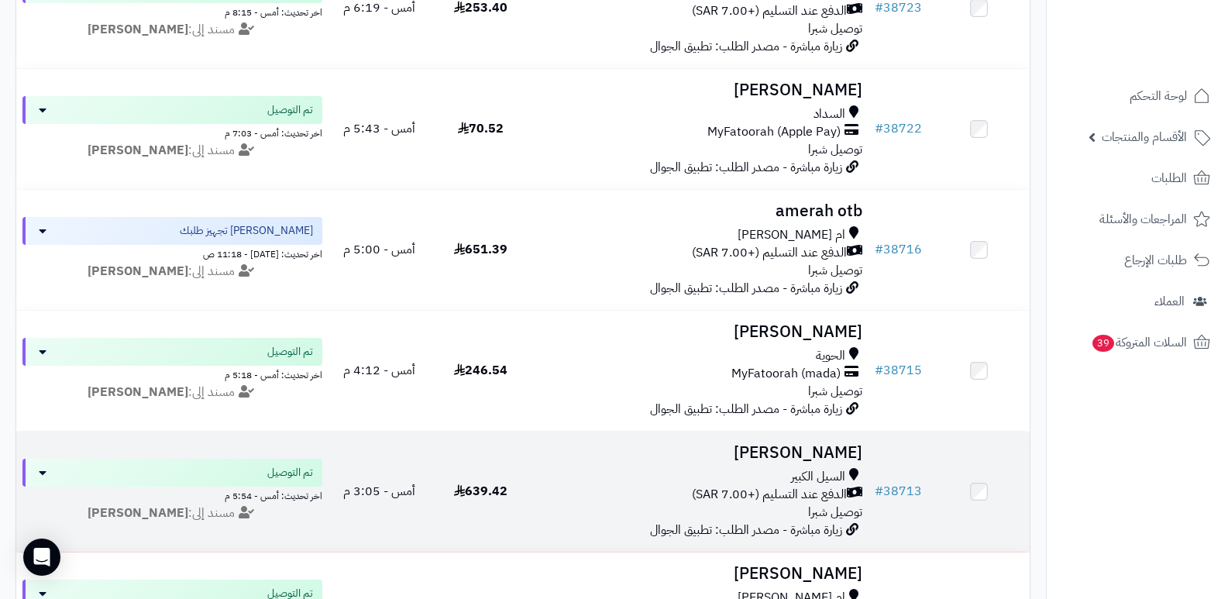
click at [834, 449] on h3 "[PERSON_NAME]" at bounding box center [700, 453] width 325 height 18
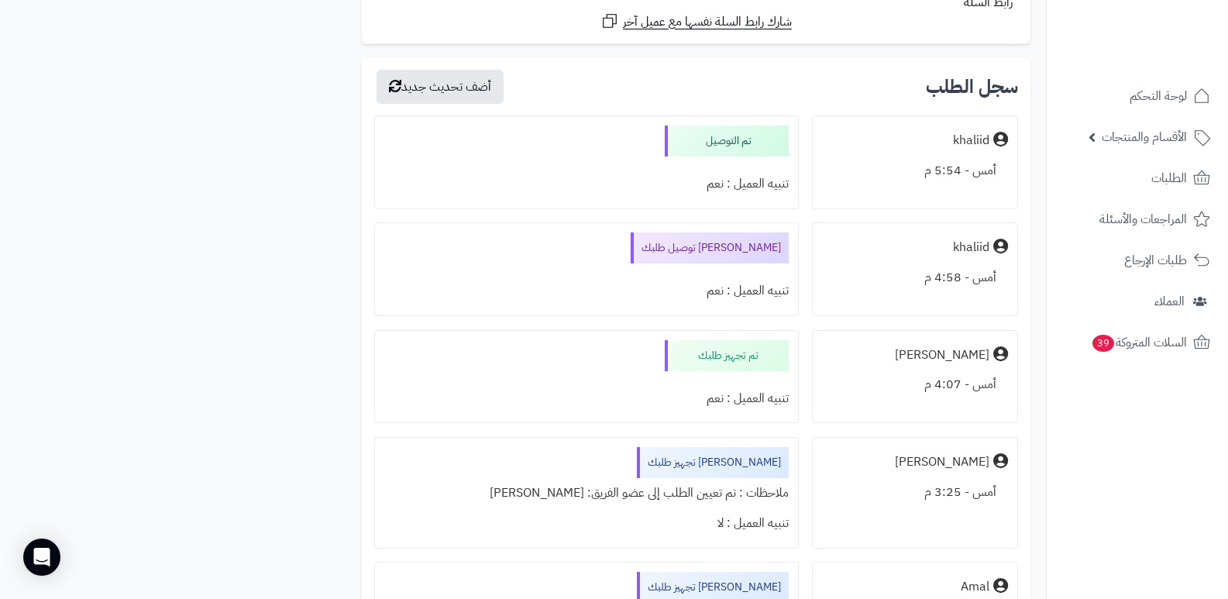
scroll to position [3177, 0]
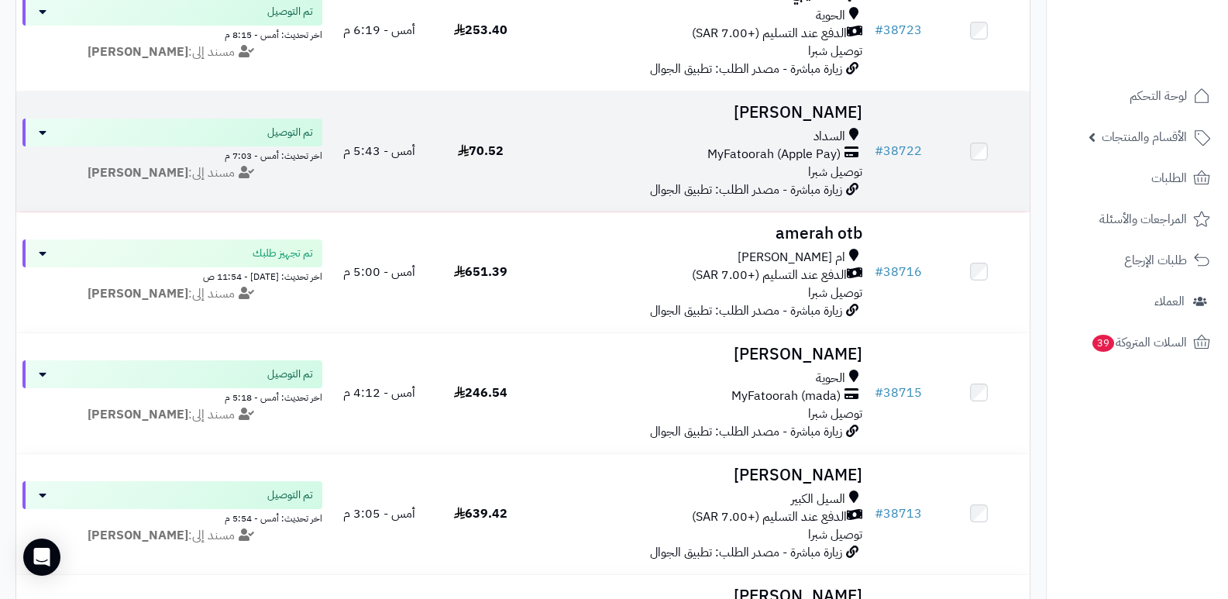
scroll to position [775, 0]
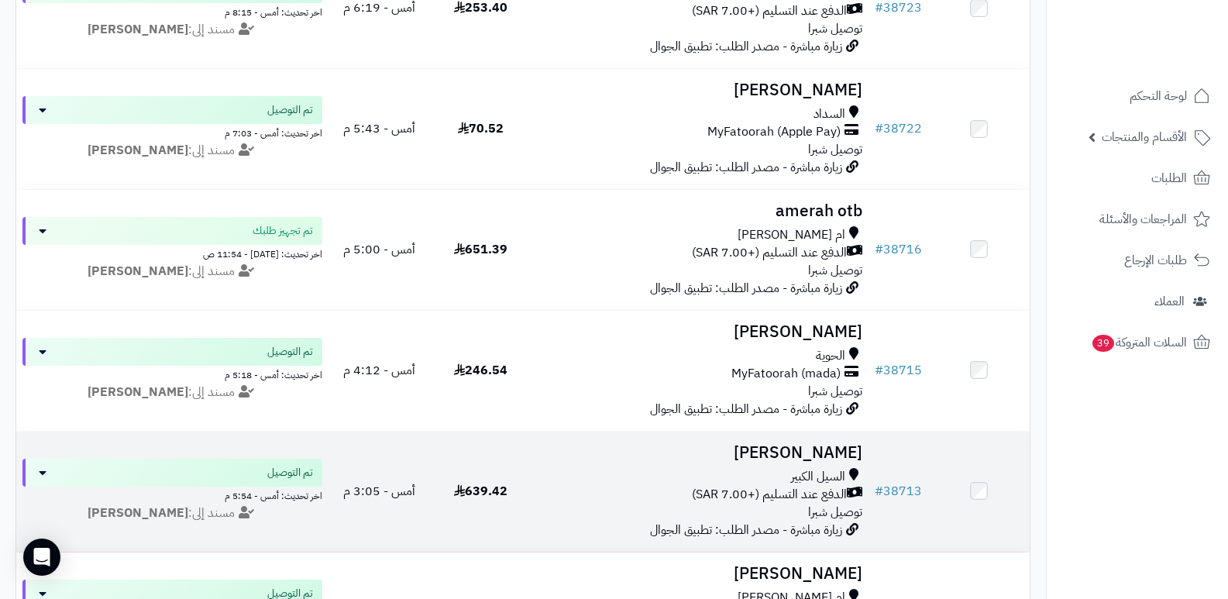
click at [835, 453] on h3 "[PERSON_NAME]" at bounding box center [700, 453] width 325 height 18
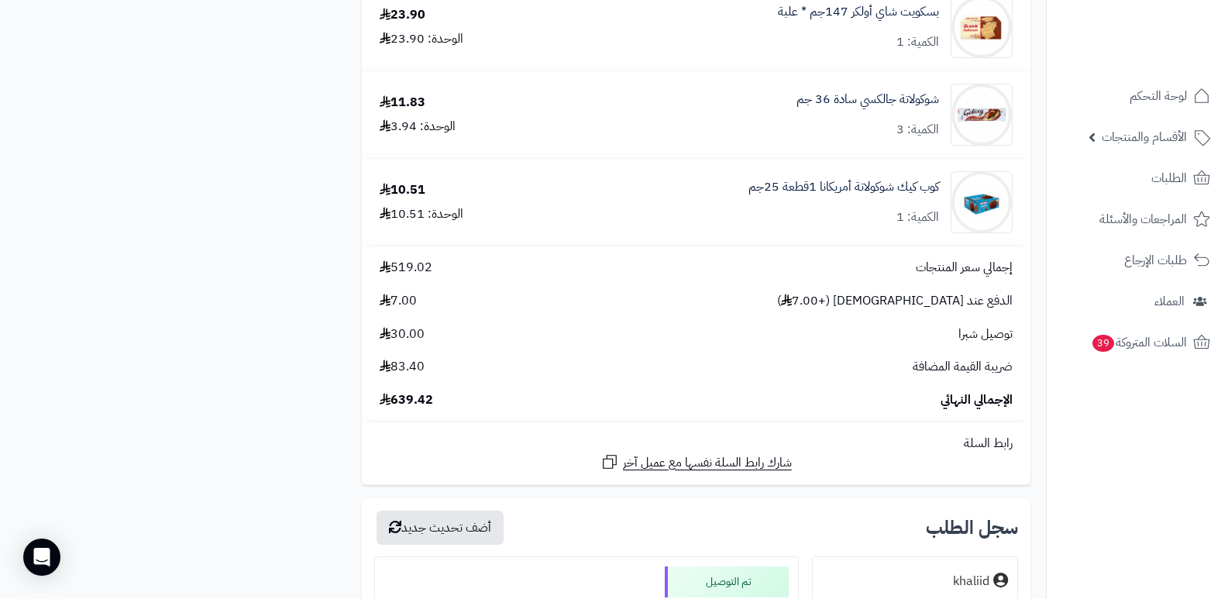
scroll to position [2867, 0]
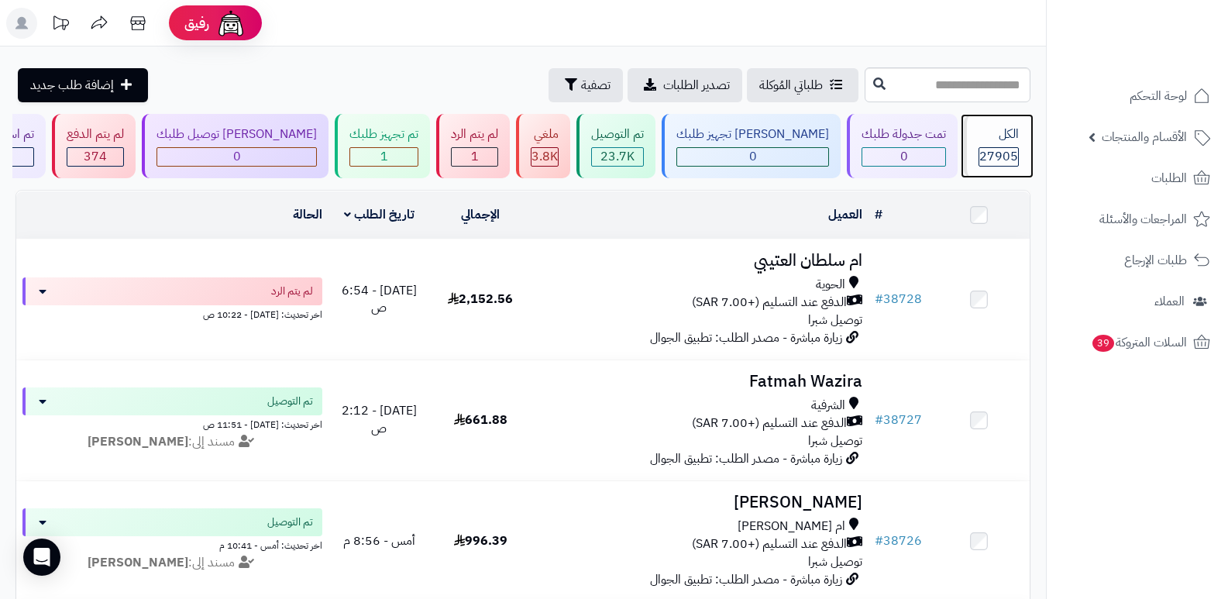
click at [986, 160] on span "27905" at bounding box center [998, 156] width 39 height 19
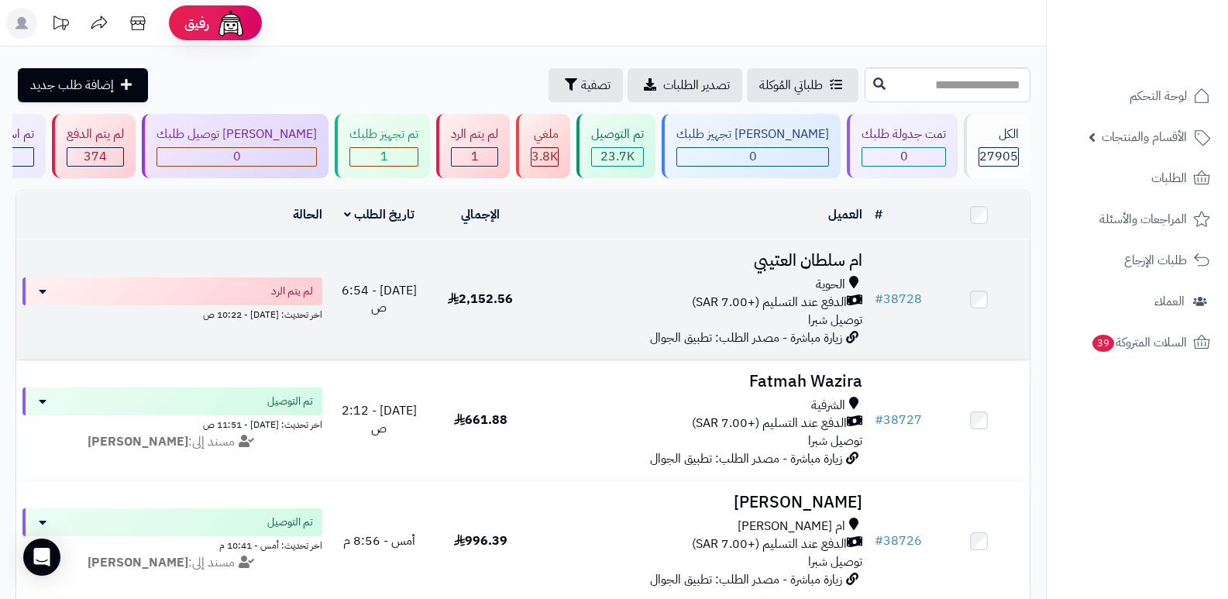
click at [856, 254] on h3 "ام سلطان العتيبي" at bounding box center [700, 261] width 325 height 18
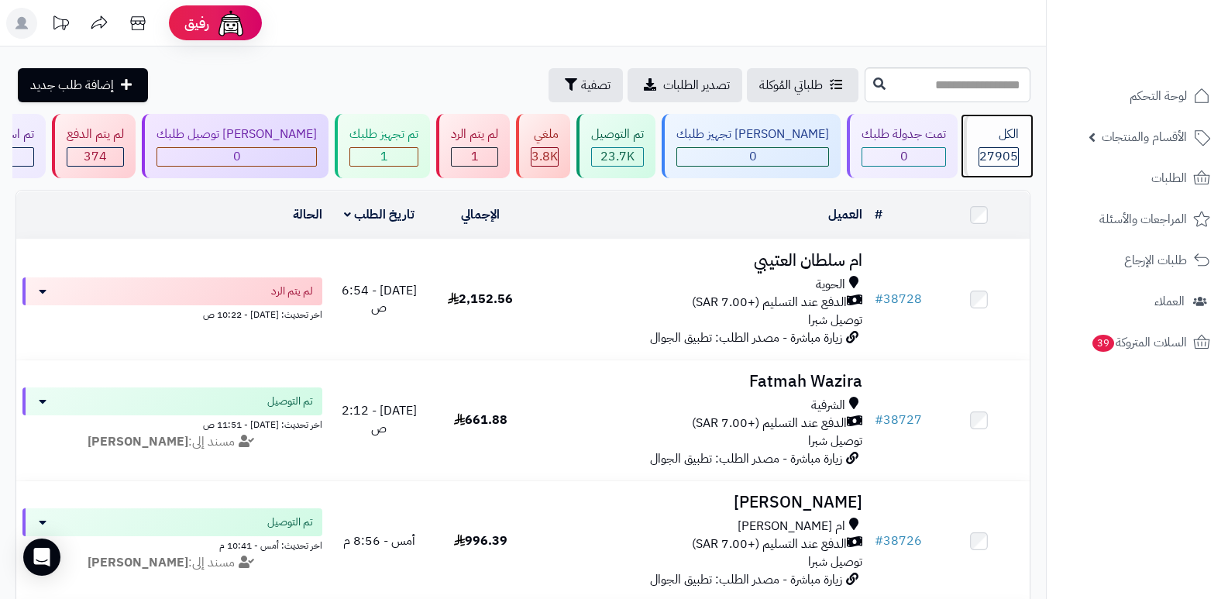
click at [1003, 148] on span "27905" at bounding box center [998, 156] width 39 height 19
click at [1013, 160] on span "27905" at bounding box center [998, 156] width 39 height 19
